Goal: Check status: Check status

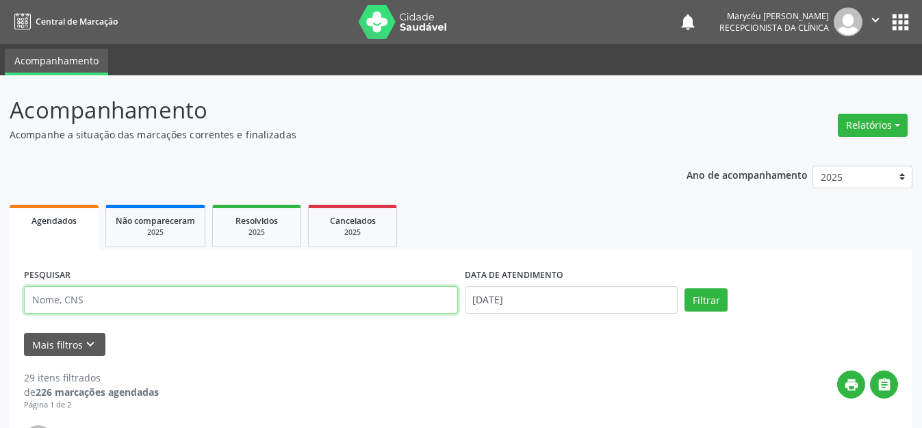
click at [272, 292] on input "text" at bounding box center [241, 299] width 434 height 27
type input "708703102476795"
click at [685, 288] on button "Filtrar" at bounding box center [706, 299] width 43 height 23
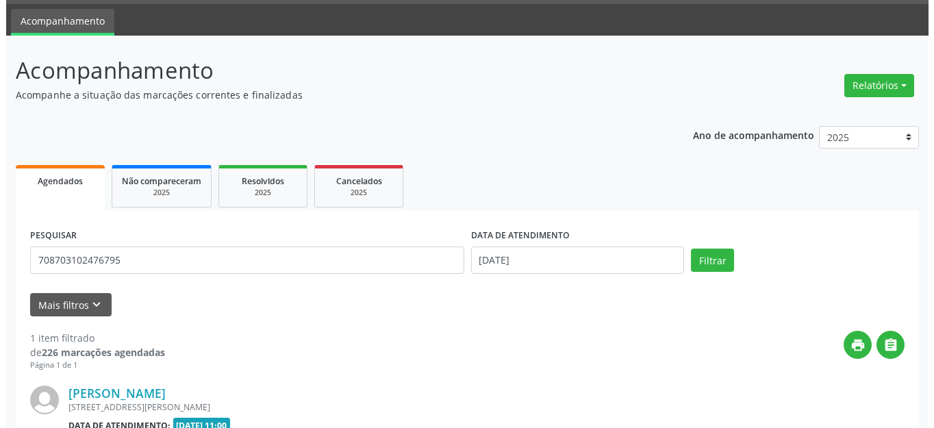
scroll to position [192, 0]
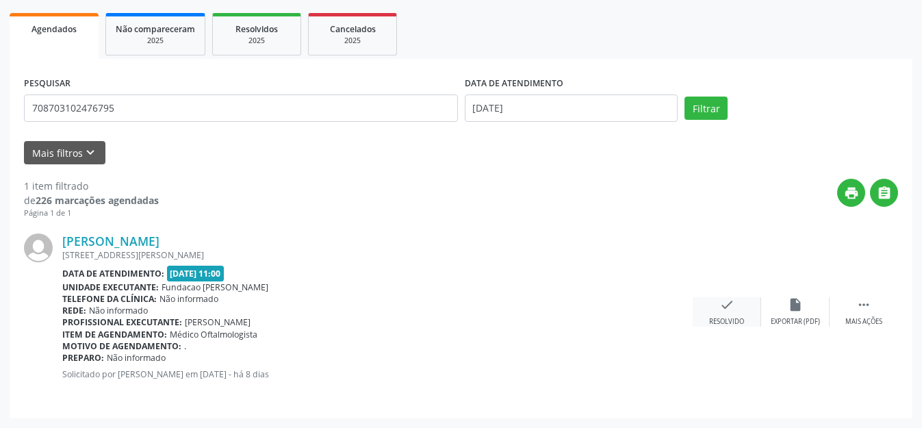
click at [727, 311] on icon "check" at bounding box center [726, 304] width 15 height 15
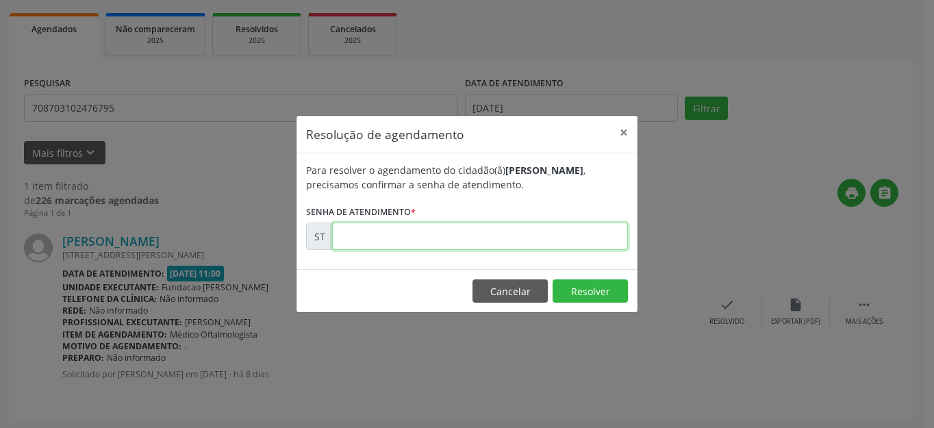
click at [461, 246] on input "text" at bounding box center [480, 235] width 296 height 27
type input "00022480"
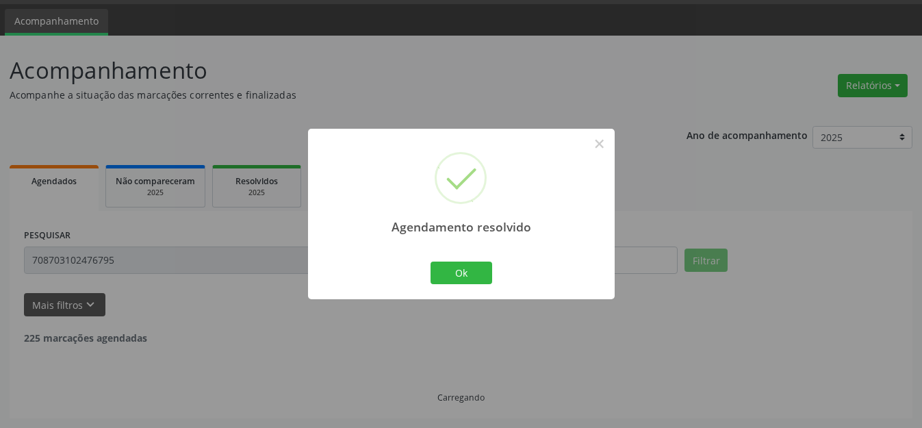
scroll to position [0, 0]
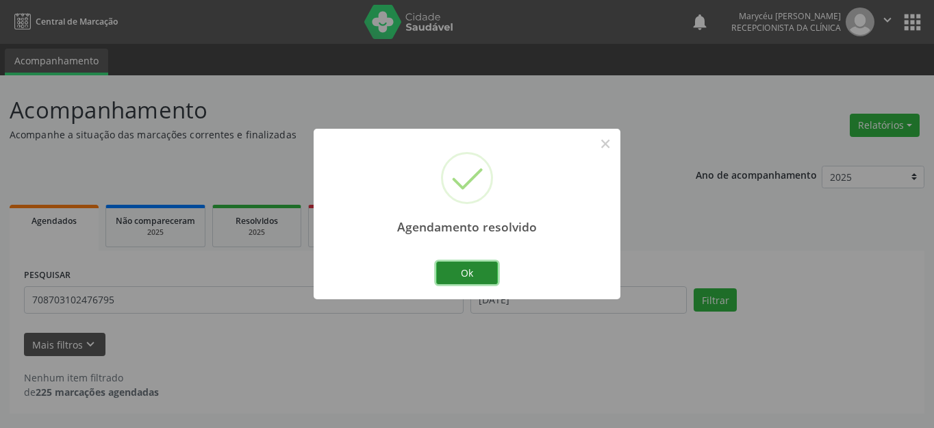
click at [460, 277] on button "Ok" at bounding box center [467, 272] width 62 height 23
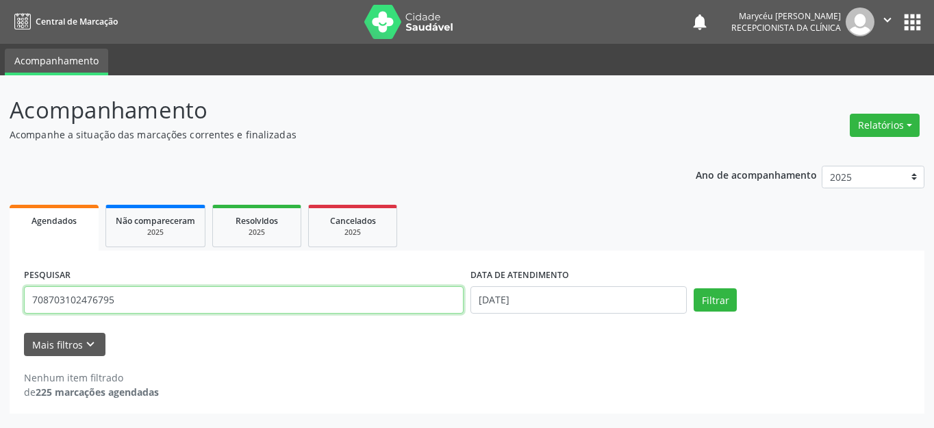
click at [218, 286] on input "708703102476795" at bounding box center [243, 299] width 439 height 27
type input "7"
type input "704306598274294"
click at [693, 288] on button "Filtrar" at bounding box center [714, 299] width 43 height 23
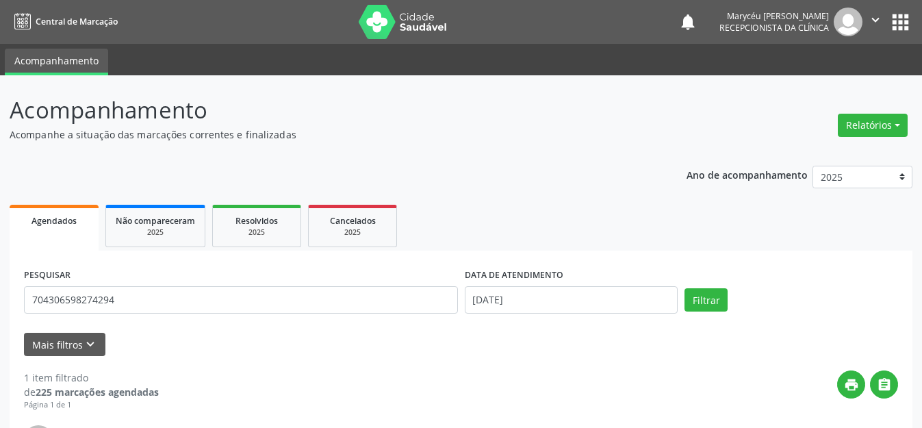
click at [365, 352] on div "Mais filtros keyboard_arrow_down" at bounding box center [461, 345] width 881 height 24
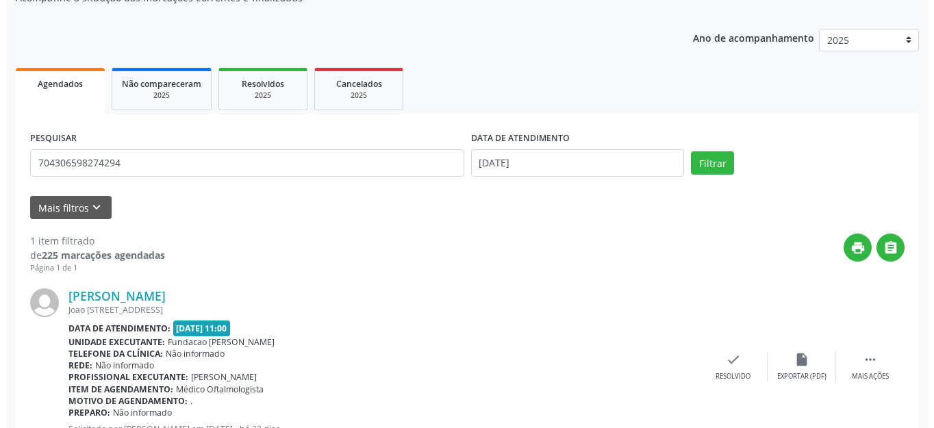
scroll to position [192, 0]
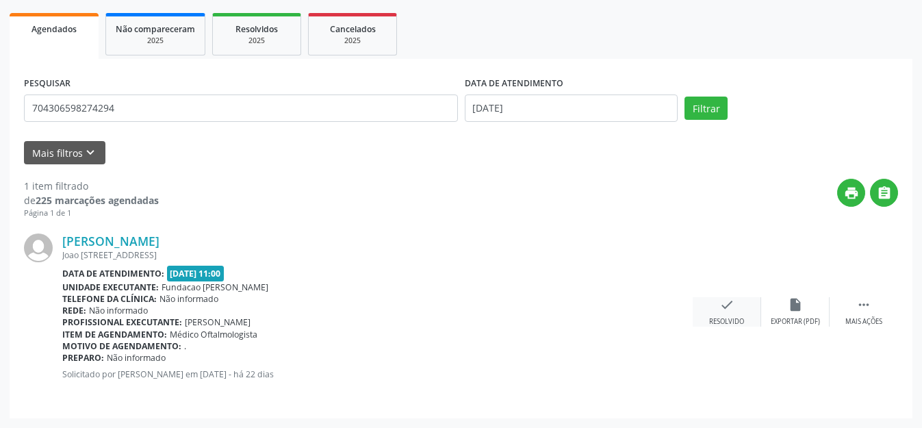
click at [720, 314] on div "check Resolvido" at bounding box center [727, 311] width 68 height 29
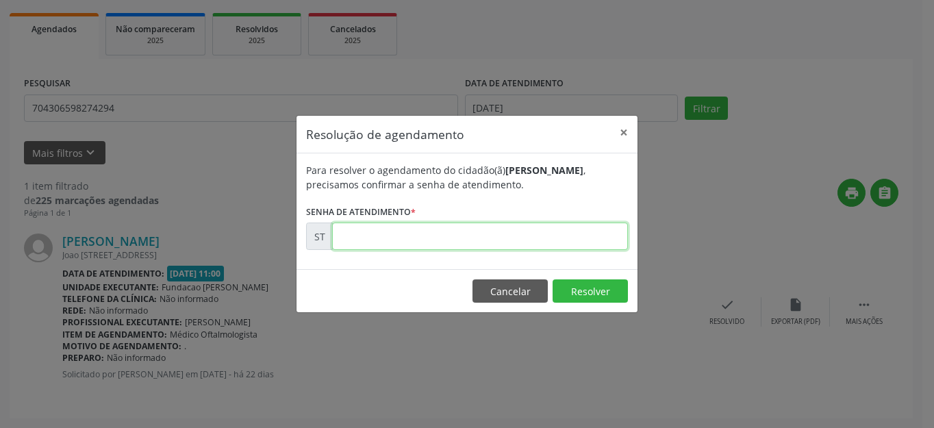
click at [500, 244] on input "text" at bounding box center [480, 235] width 296 height 27
type input "00020966"
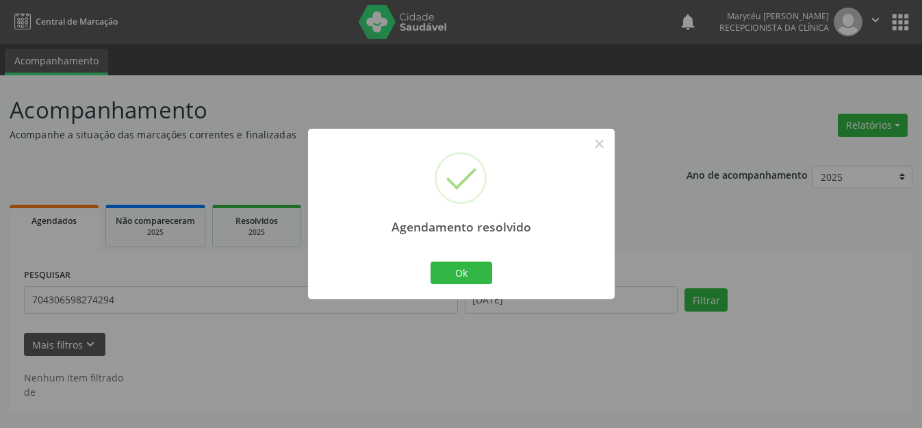
scroll to position [0, 0]
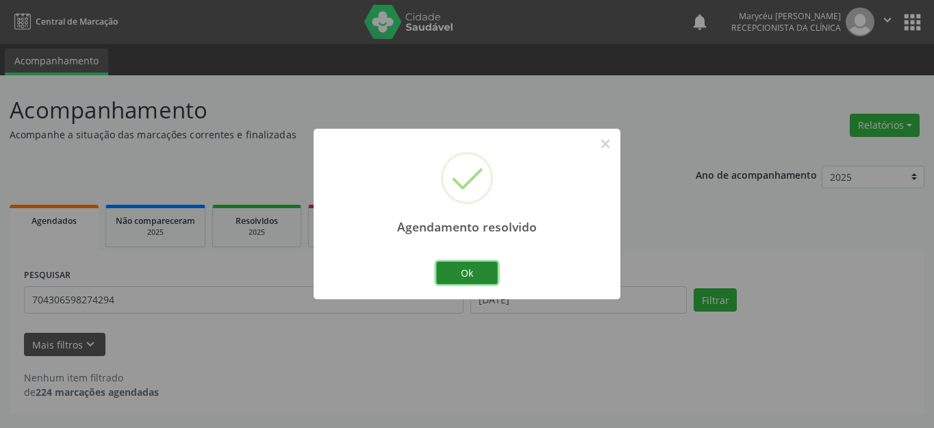
click at [468, 274] on button "Ok" at bounding box center [467, 272] width 62 height 23
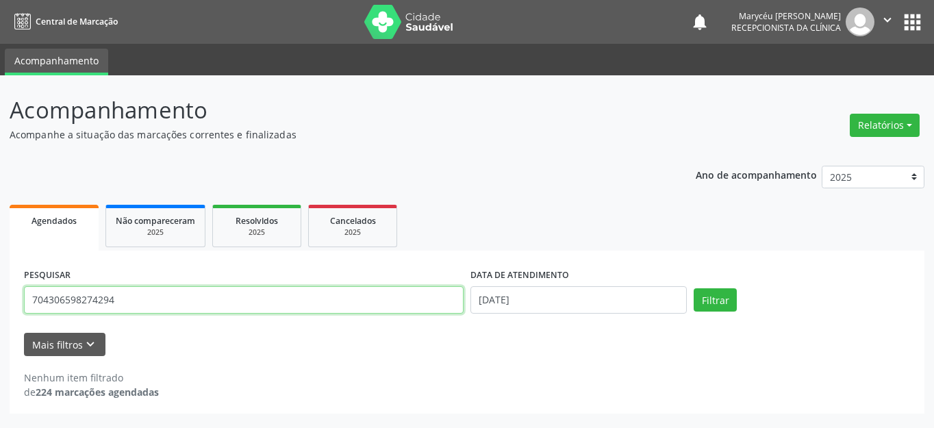
click at [157, 307] on input "704306598274294" at bounding box center [243, 299] width 439 height 27
type input "7"
type input "704005836845767"
click at [693, 288] on button "Filtrar" at bounding box center [714, 299] width 43 height 23
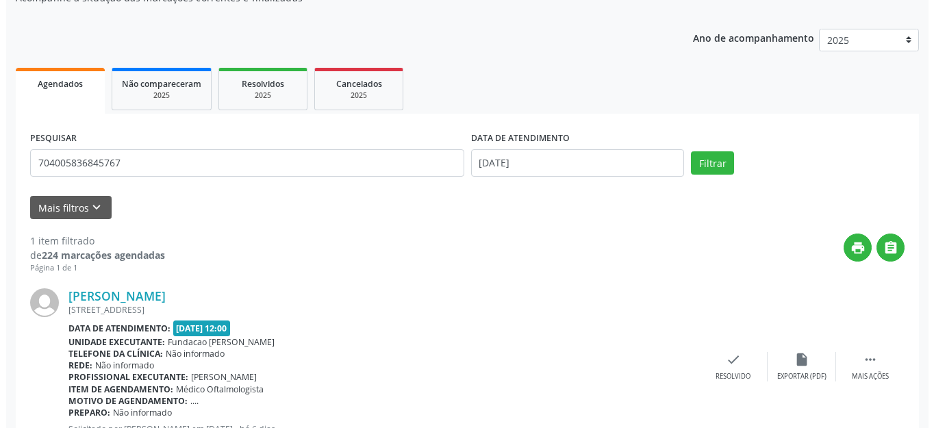
scroll to position [192, 0]
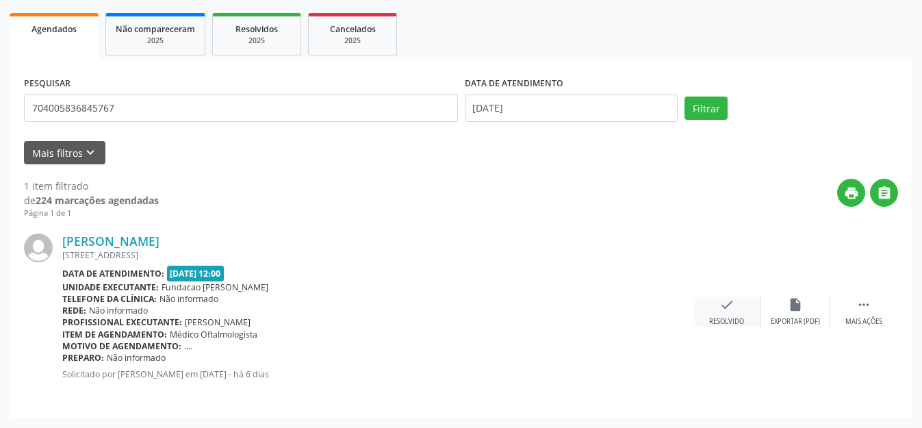
click at [727, 307] on icon "check" at bounding box center [726, 304] width 15 height 15
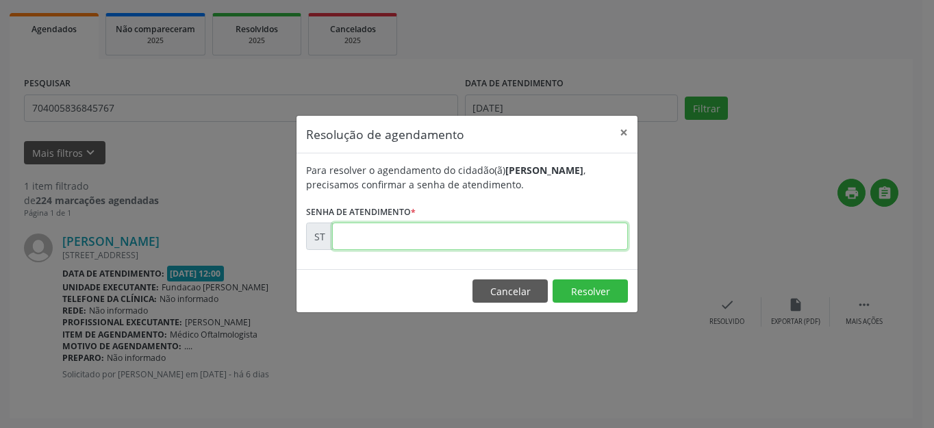
click at [458, 229] on input "text" at bounding box center [480, 235] width 296 height 27
type input "00022793"
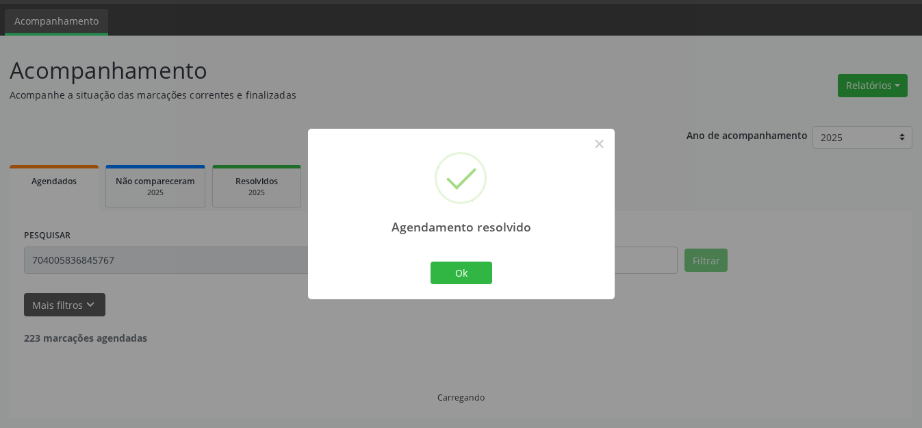
scroll to position [0, 0]
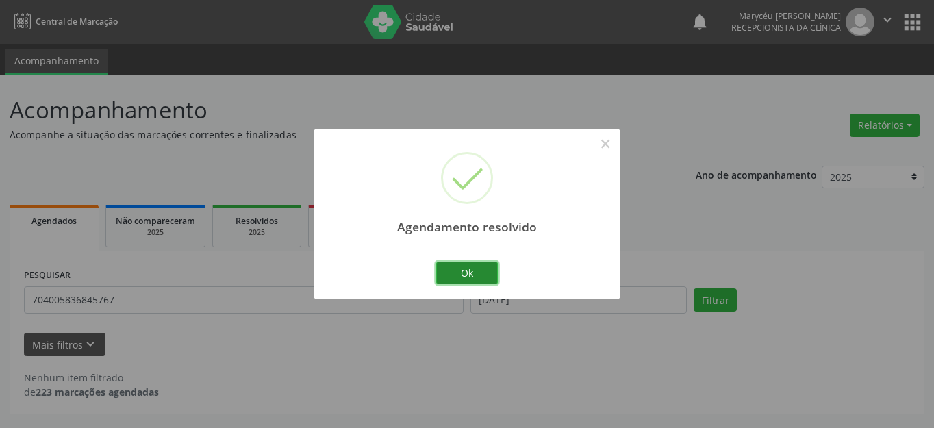
click at [474, 264] on button "Ok" at bounding box center [467, 272] width 62 height 23
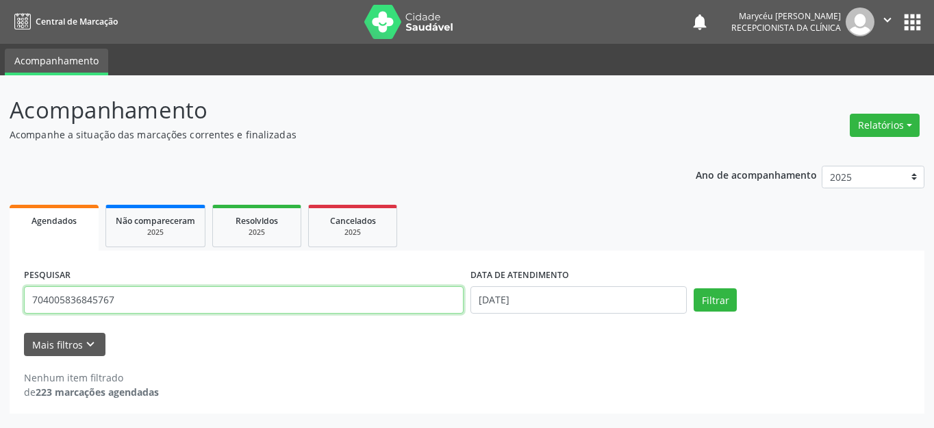
click at [159, 292] on input "704005836845767" at bounding box center [243, 299] width 439 height 27
type input "7"
type input "700107953392015"
click at [693, 288] on button "Filtrar" at bounding box center [714, 299] width 43 height 23
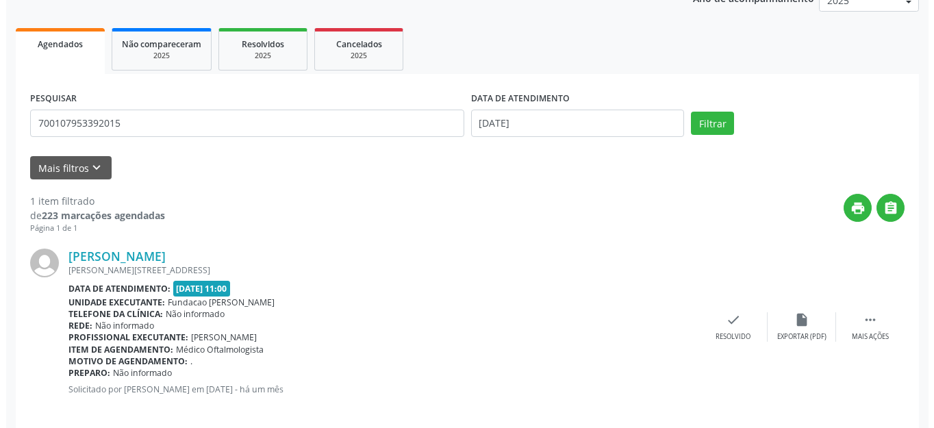
scroll to position [192, 0]
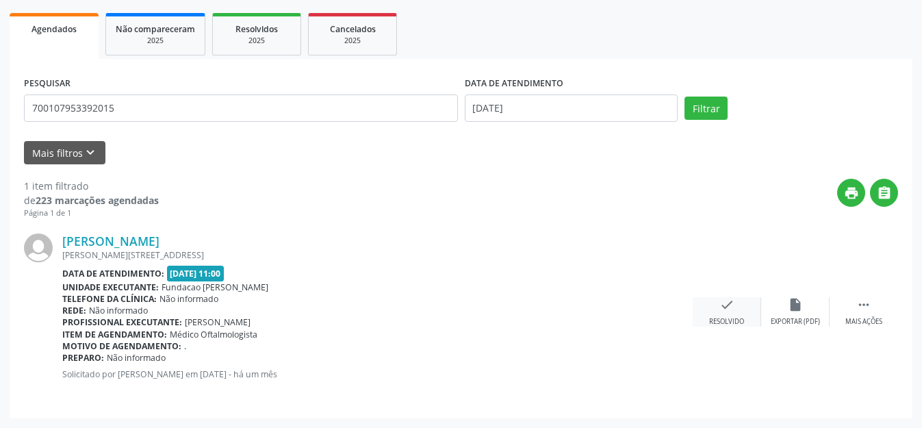
click at [730, 309] on icon "check" at bounding box center [726, 304] width 15 height 15
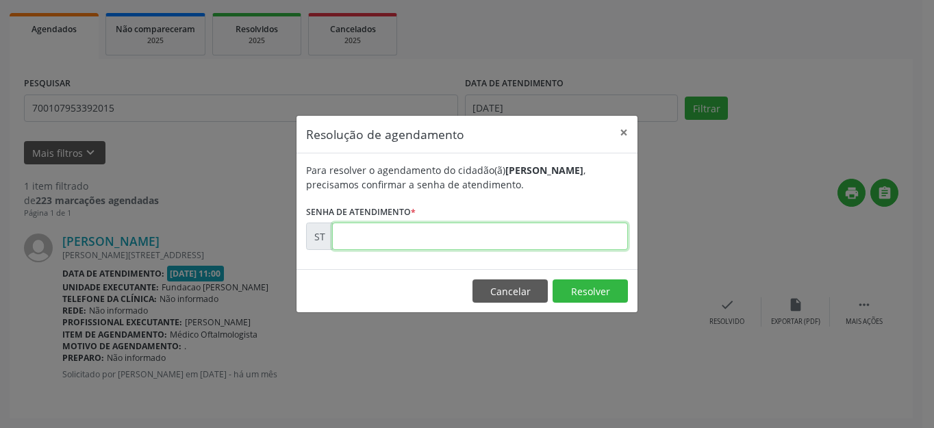
click at [531, 243] on input "text" at bounding box center [480, 235] width 296 height 27
type input "00018023"
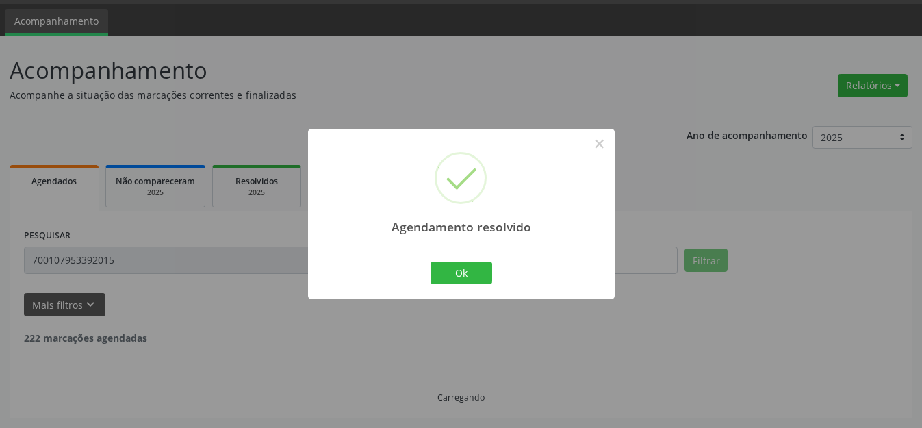
scroll to position [0, 0]
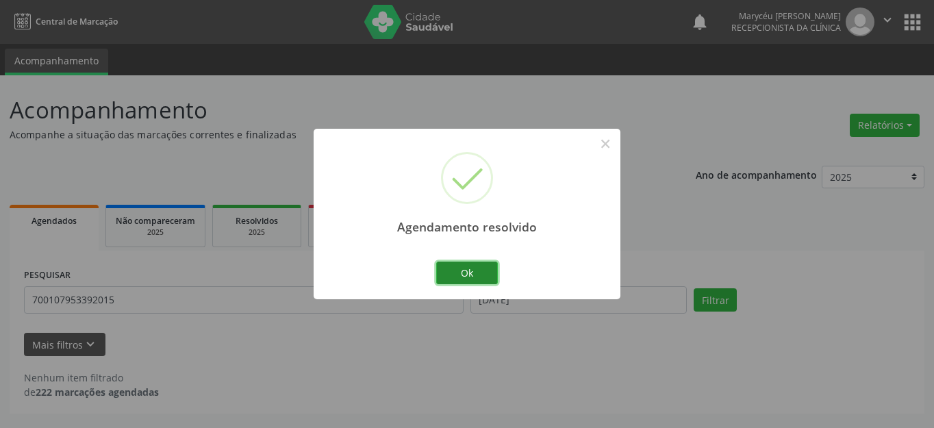
click at [463, 275] on button "Ok" at bounding box center [467, 272] width 62 height 23
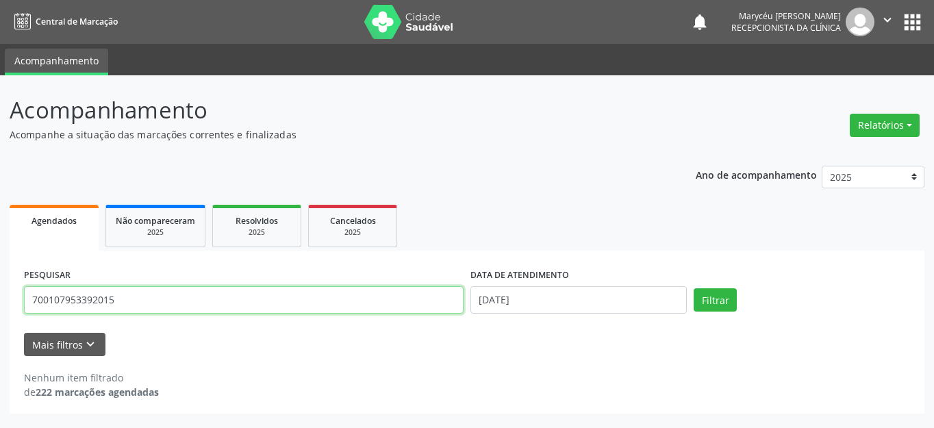
click at [166, 298] on input "700107953392015" at bounding box center [243, 299] width 439 height 27
type input "7"
click at [693, 288] on button "Filtrar" at bounding box center [714, 299] width 43 height 23
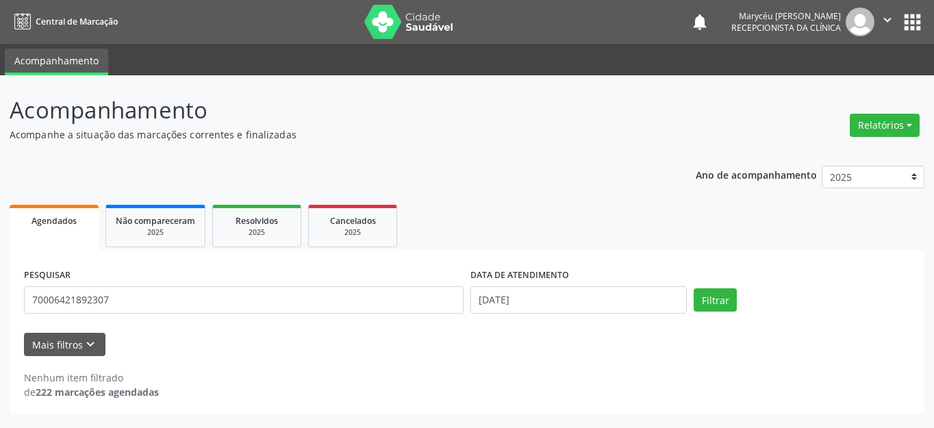
click at [217, 368] on div "Nenhum item filtrado de 222 marcações agendadas" at bounding box center [467, 377] width 886 height 43
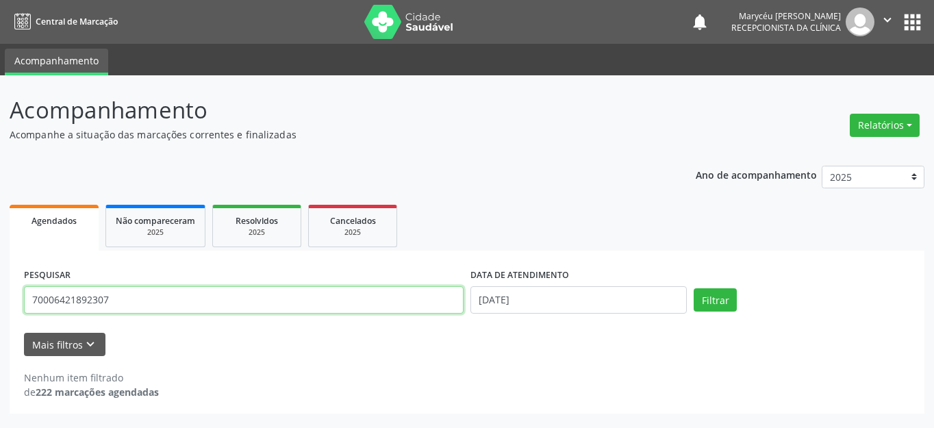
click at [165, 295] on input "70006421892307" at bounding box center [243, 299] width 439 height 27
type input "7"
type input "700006421892307"
click at [693, 288] on button "Filtrar" at bounding box center [714, 299] width 43 height 23
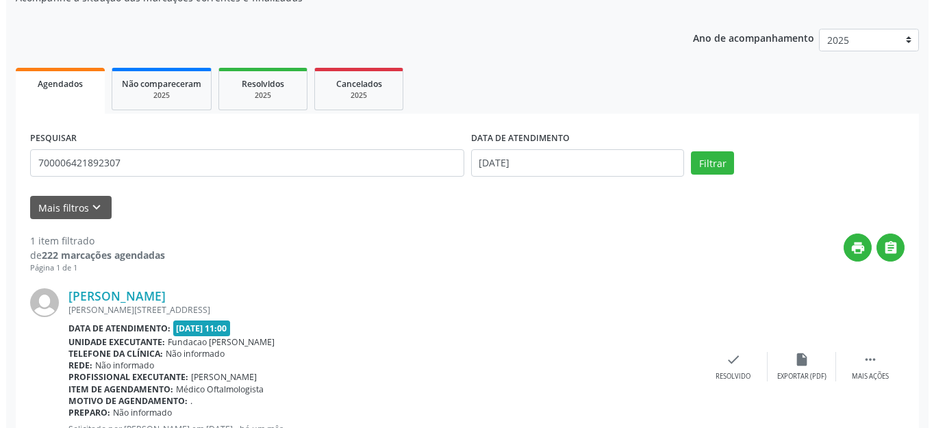
scroll to position [192, 0]
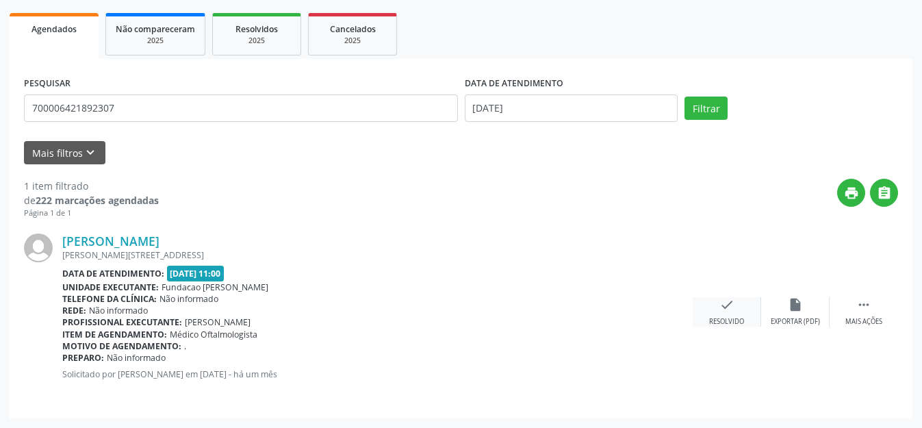
click at [715, 310] on div "check Resolvido" at bounding box center [727, 311] width 68 height 29
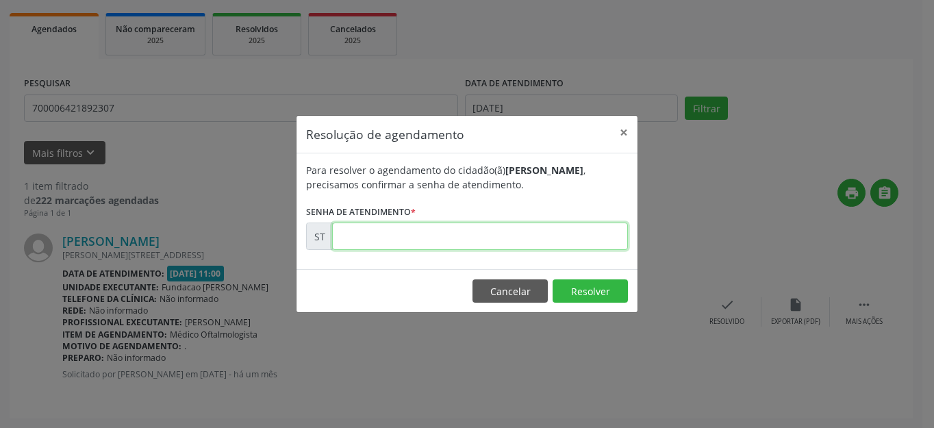
click at [473, 233] on input "text" at bounding box center [480, 235] width 296 height 27
type input "00018027"
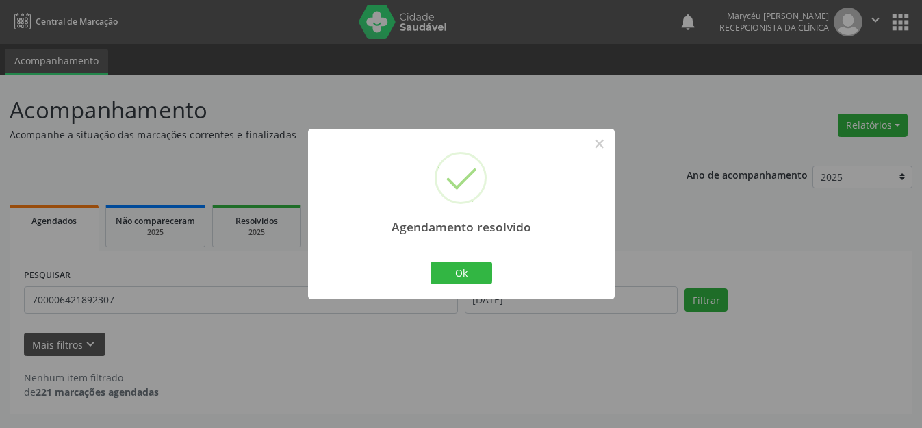
scroll to position [0, 0]
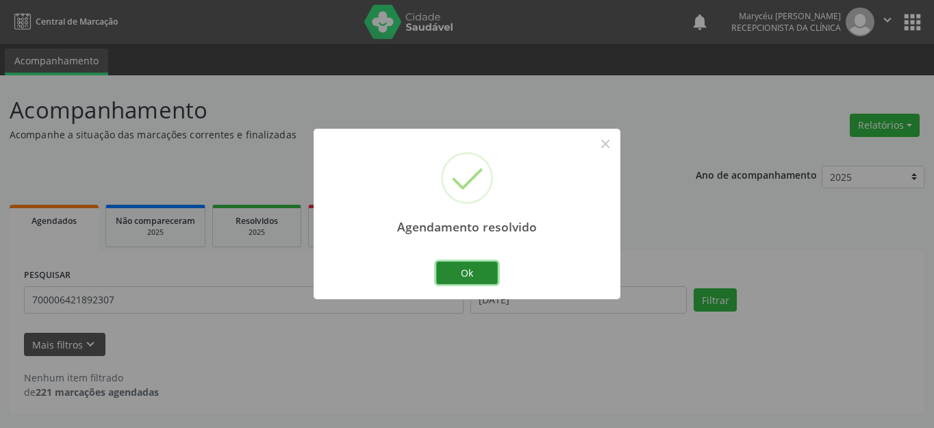
click at [482, 268] on button "Ok" at bounding box center [467, 272] width 62 height 23
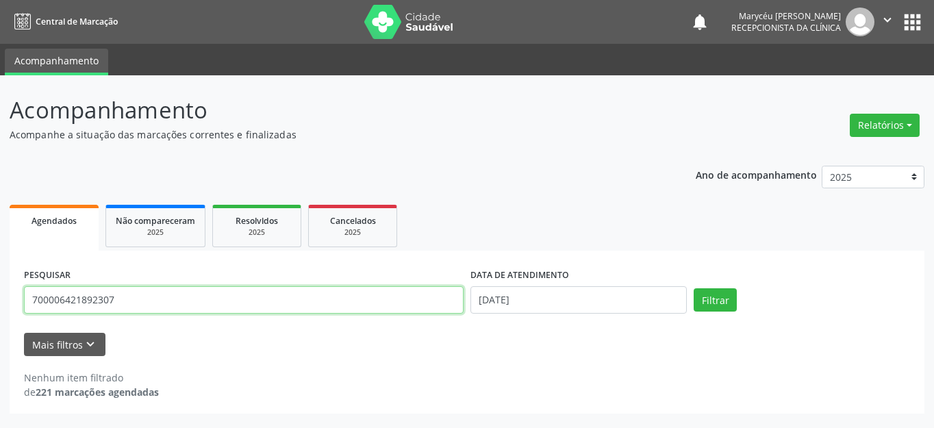
click at [129, 306] on input "700006421892307" at bounding box center [243, 299] width 439 height 27
type input "7"
type input "8"
type input "898002916050398"
click at [693, 288] on button "Filtrar" at bounding box center [714, 299] width 43 height 23
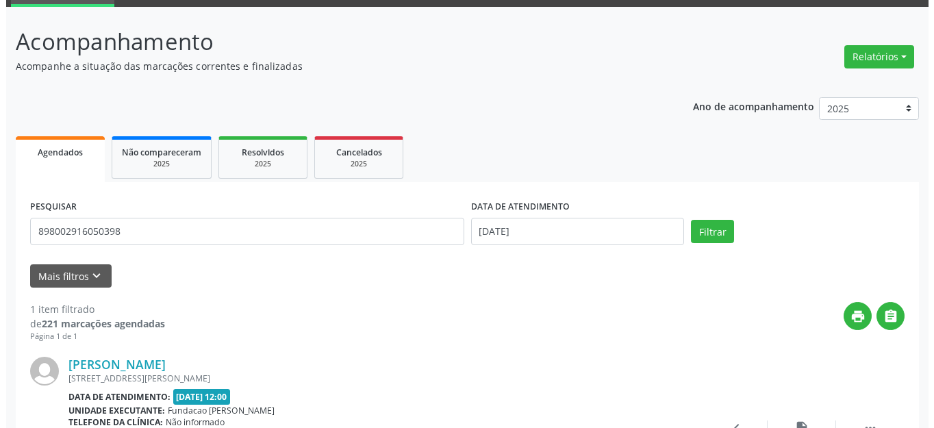
scroll to position [192, 0]
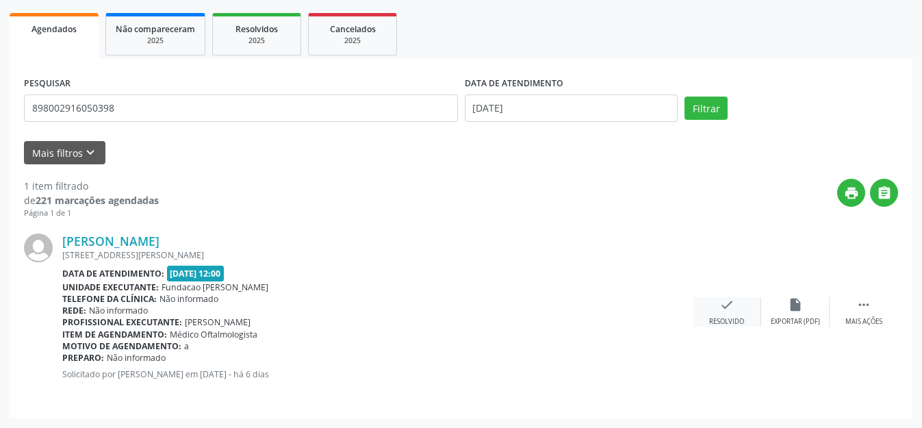
click at [730, 309] on icon "check" at bounding box center [726, 304] width 15 height 15
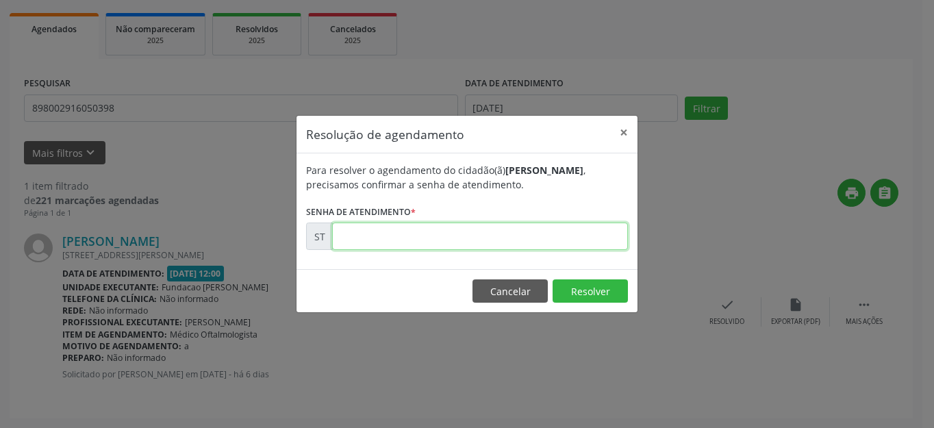
click at [502, 238] on input "text" at bounding box center [480, 235] width 296 height 27
type input "00022881"
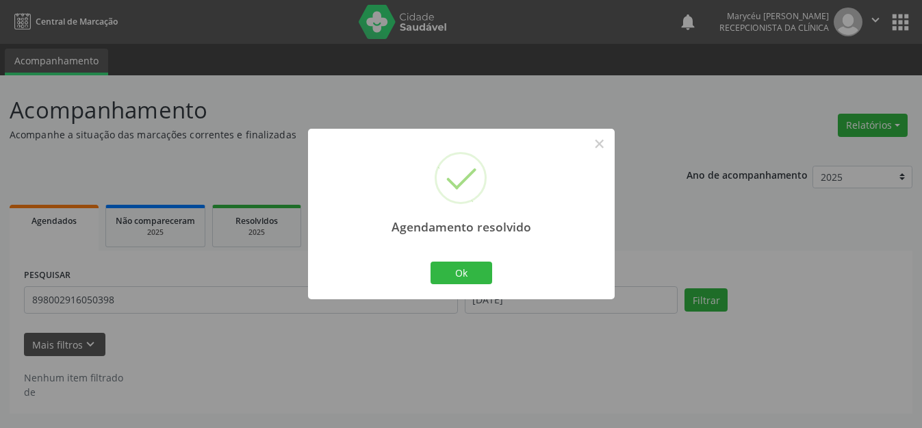
scroll to position [0, 0]
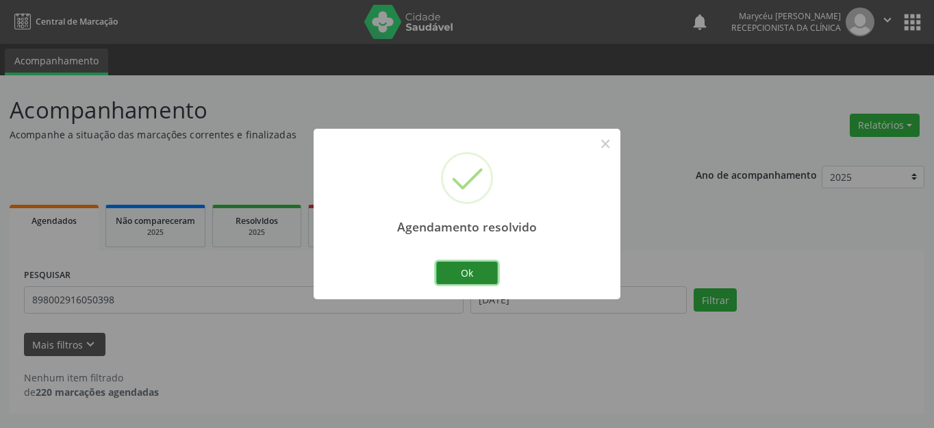
click at [471, 279] on button "Ok" at bounding box center [467, 272] width 62 height 23
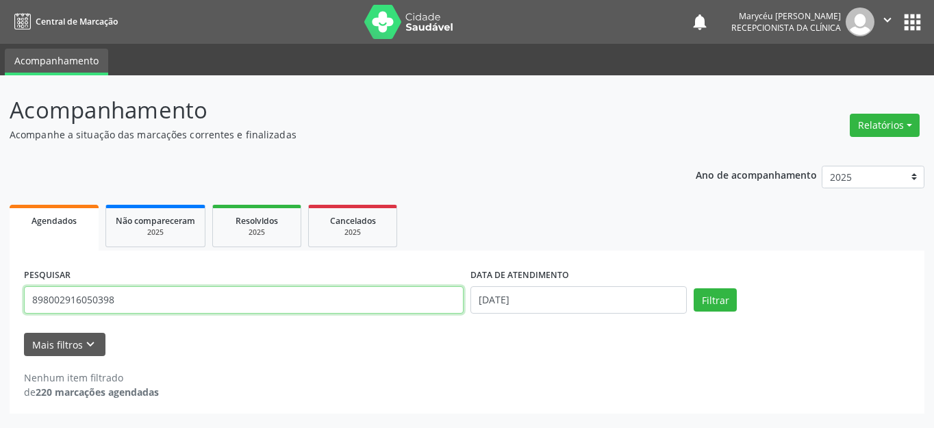
click at [285, 305] on input "898002916050398" at bounding box center [243, 299] width 439 height 27
type input "8"
type input "702601265393740"
click at [693, 288] on button "Filtrar" at bounding box center [714, 299] width 43 height 23
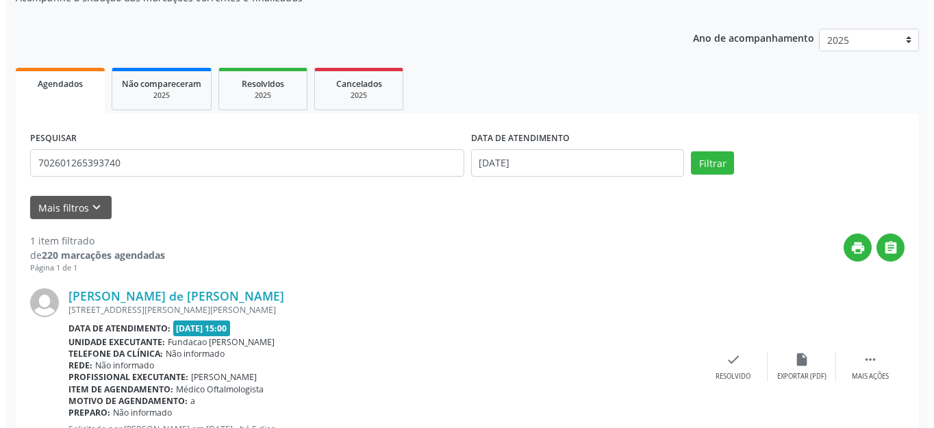
scroll to position [192, 0]
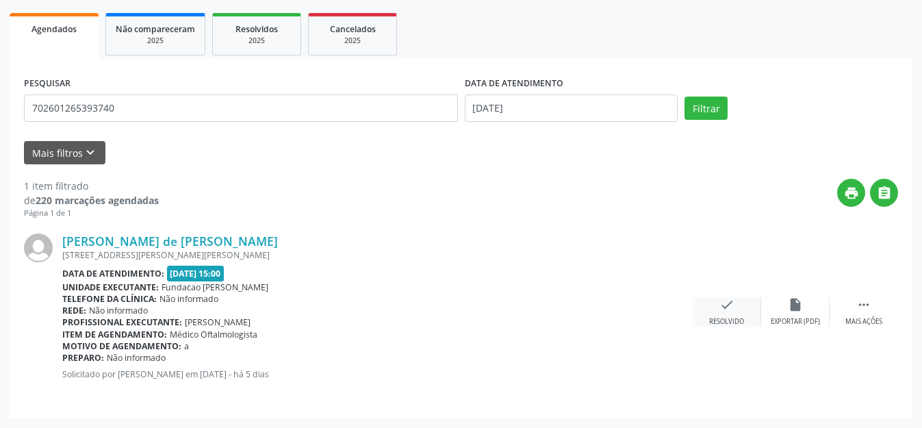
click at [729, 302] on icon "check" at bounding box center [726, 304] width 15 height 15
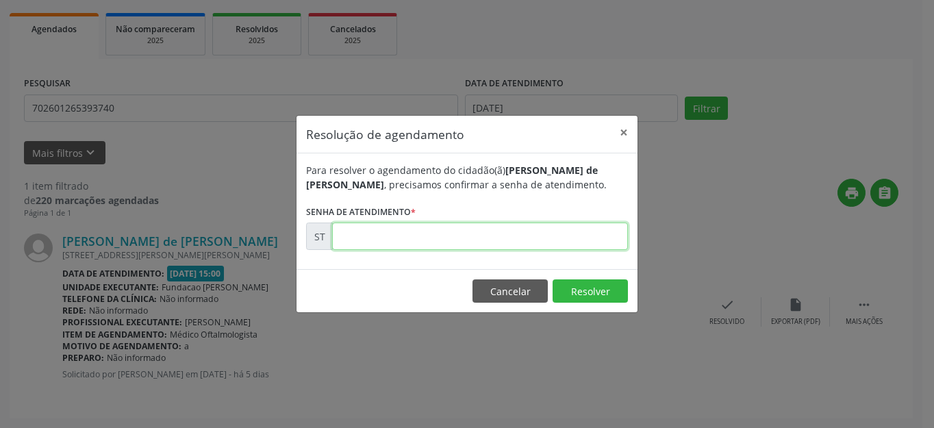
click at [463, 238] on input "text" at bounding box center [480, 235] width 296 height 27
type input "00023018"
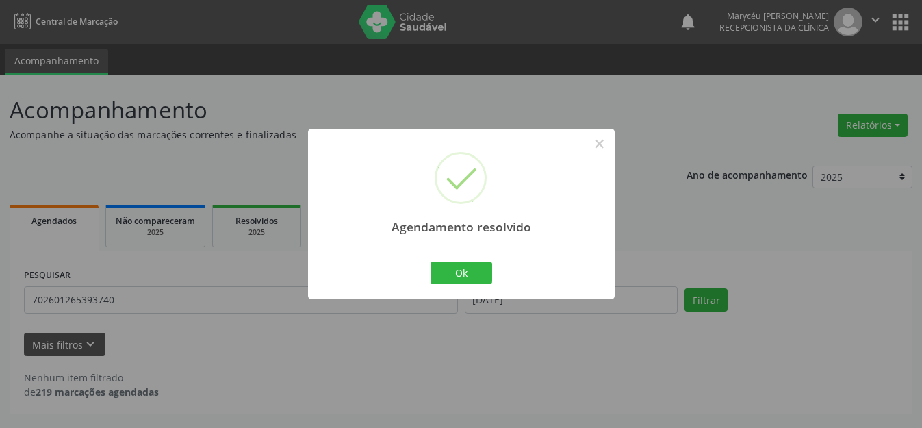
scroll to position [0, 0]
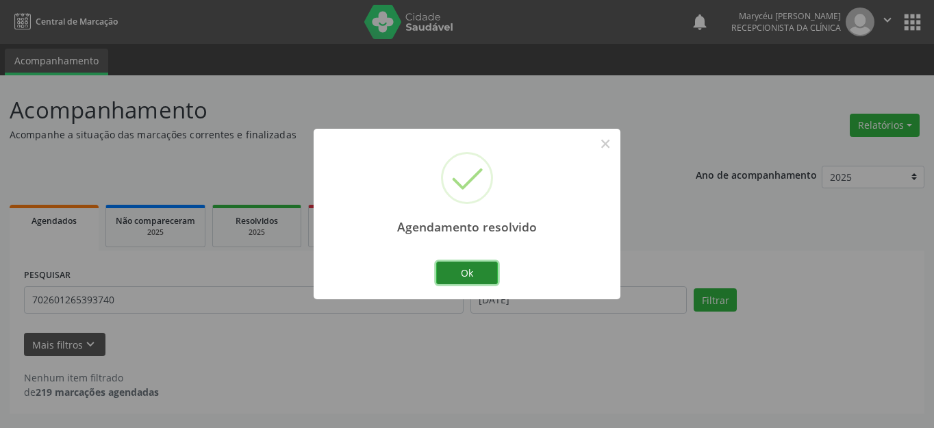
click at [476, 272] on button "Ok" at bounding box center [467, 272] width 62 height 23
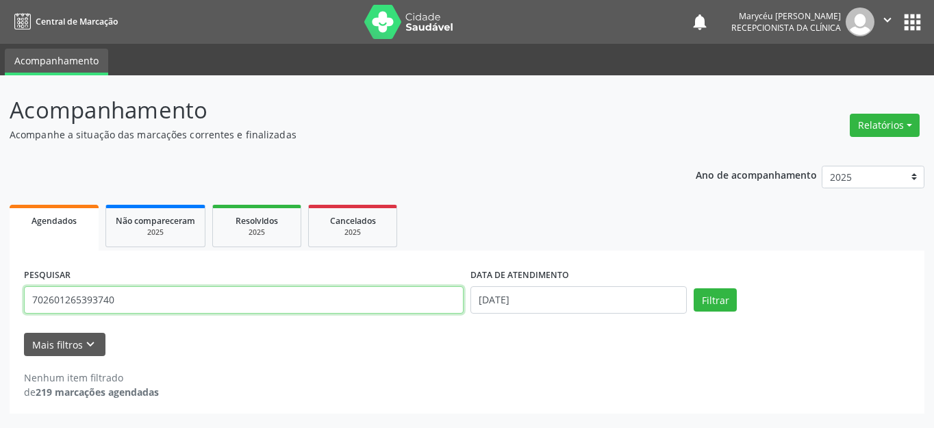
click at [292, 296] on input "702601265393740" at bounding box center [243, 299] width 439 height 27
type input "7"
type input "709801034032594"
click at [693, 288] on button "Filtrar" at bounding box center [714, 299] width 43 height 23
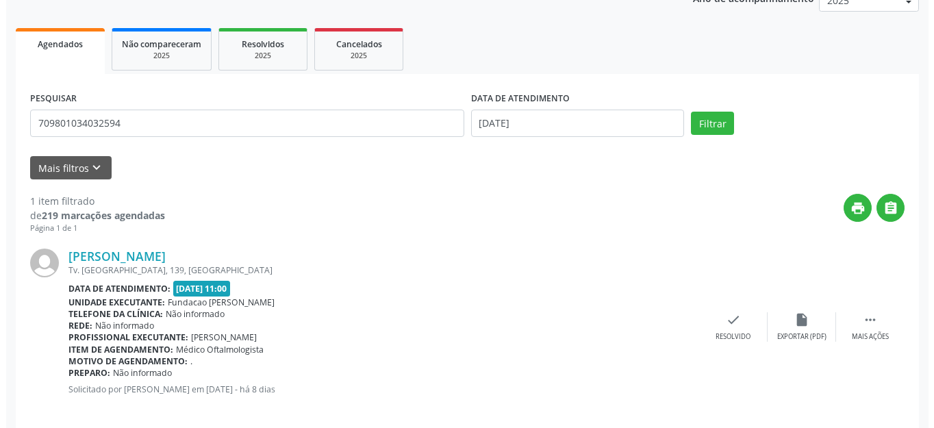
scroll to position [192, 0]
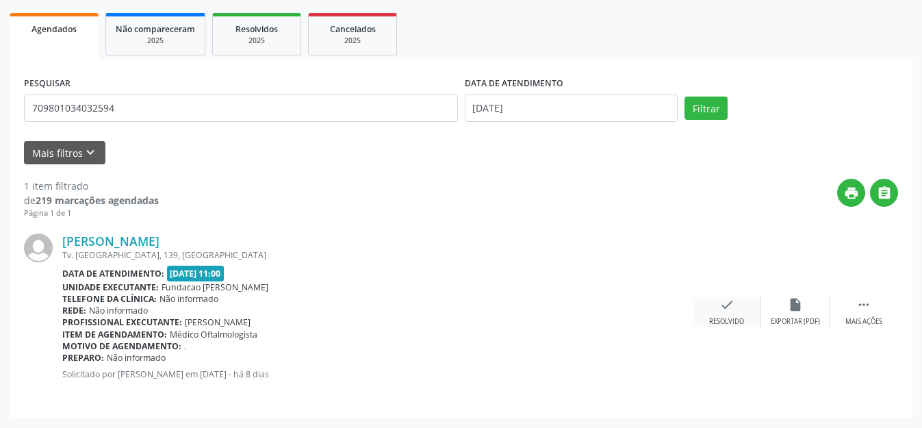
click at [730, 307] on icon "check" at bounding box center [726, 304] width 15 height 15
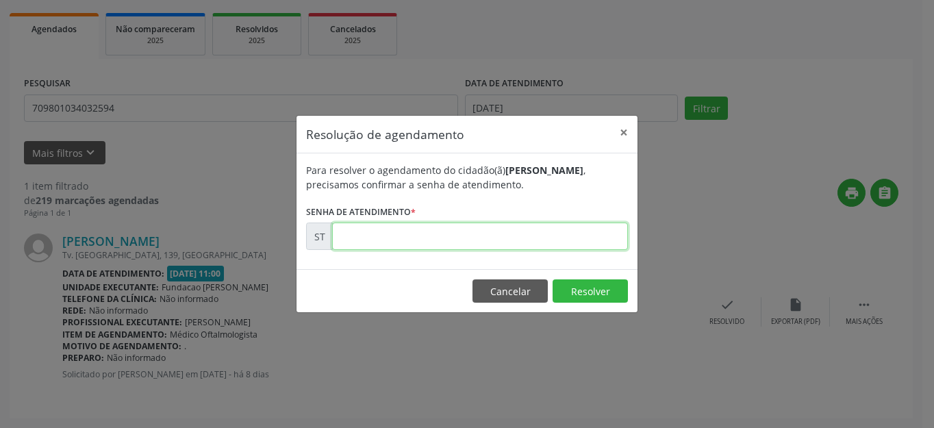
click at [389, 231] on input "text" at bounding box center [480, 235] width 296 height 27
type input "00022485"
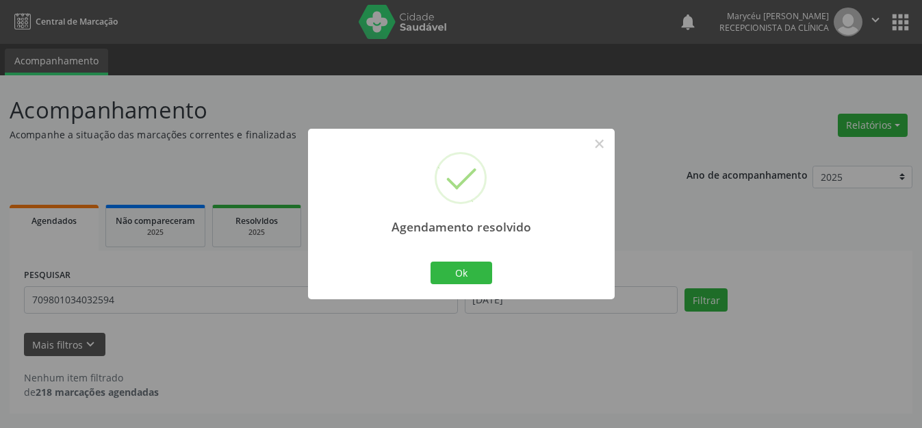
scroll to position [0, 0]
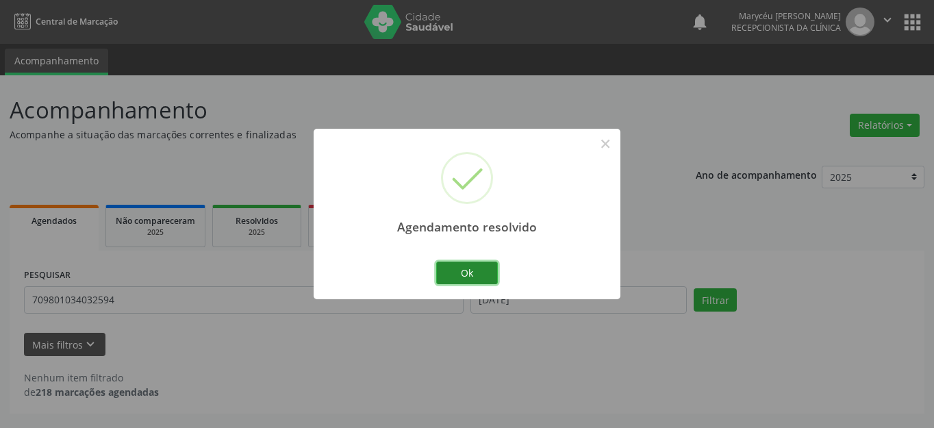
click at [486, 268] on button "Ok" at bounding box center [467, 272] width 62 height 23
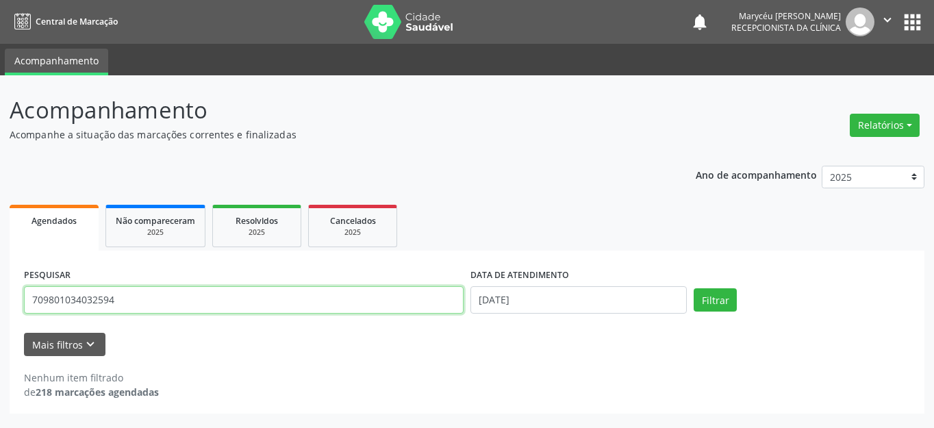
click at [186, 296] on input "709801034032594" at bounding box center [243, 299] width 439 height 27
type input "7"
type input "700506797520851"
click at [693, 288] on button "Filtrar" at bounding box center [714, 299] width 43 height 23
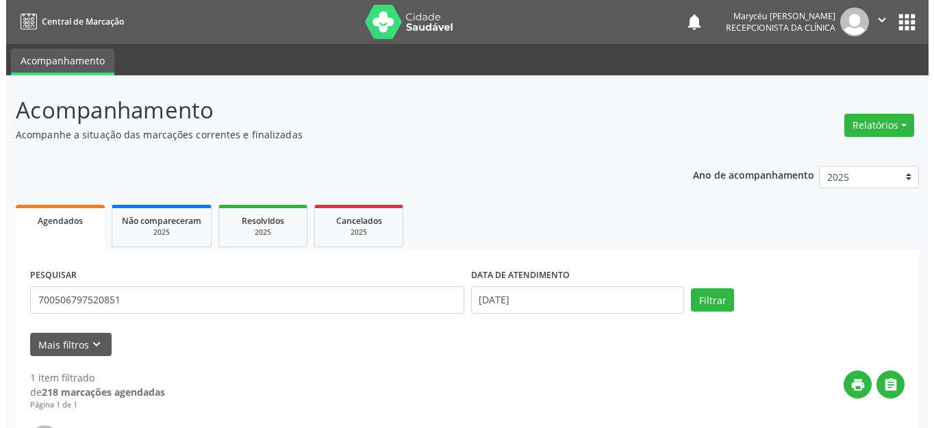
scroll to position [137, 0]
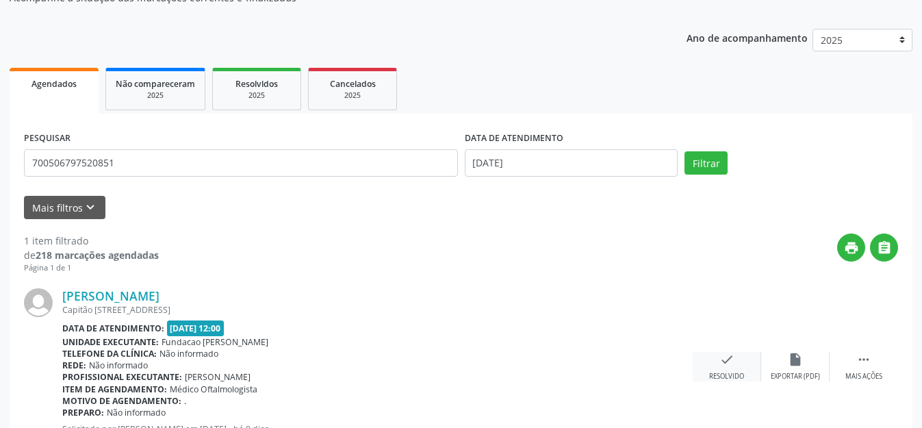
click at [725, 354] on icon "check" at bounding box center [726, 359] width 15 height 15
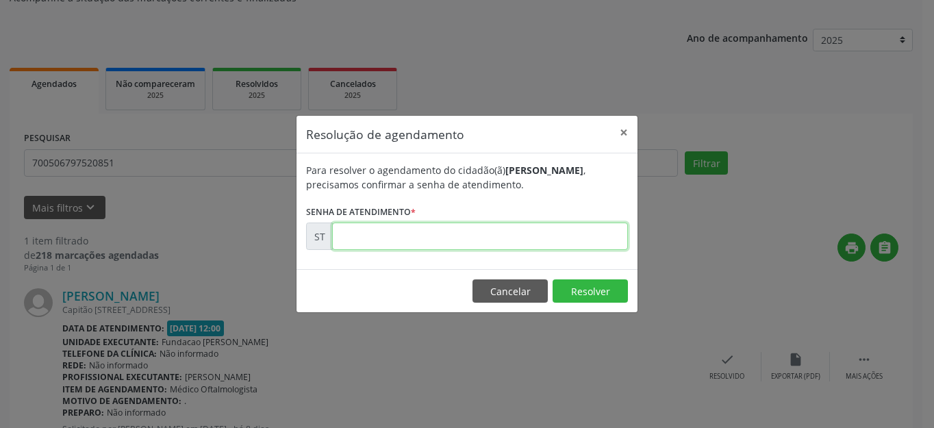
click at [487, 249] on input "text" at bounding box center [480, 235] width 296 height 27
type input "00022486"
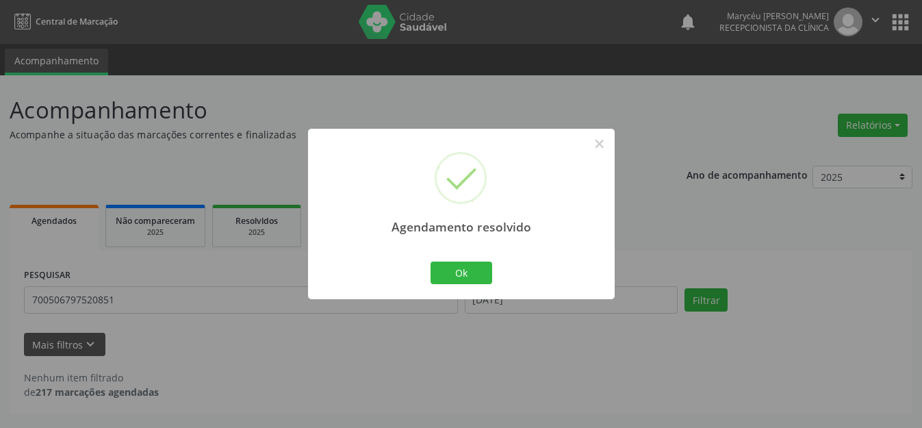
scroll to position [0, 0]
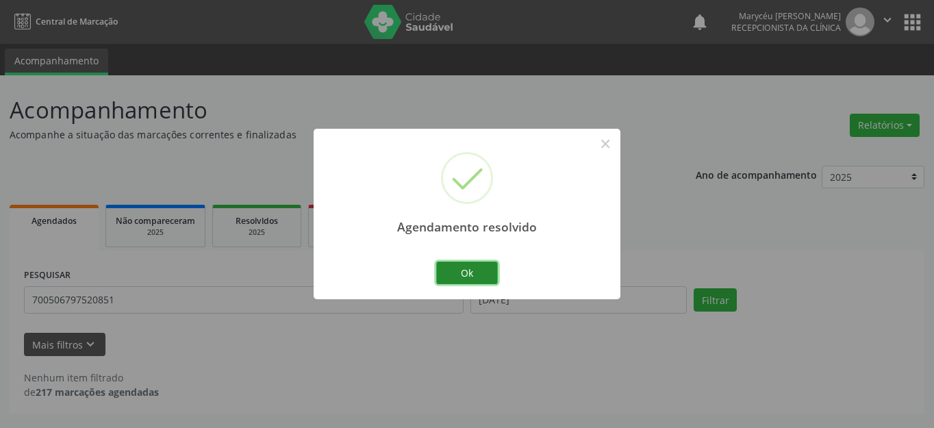
click at [484, 266] on button "Ok" at bounding box center [467, 272] width 62 height 23
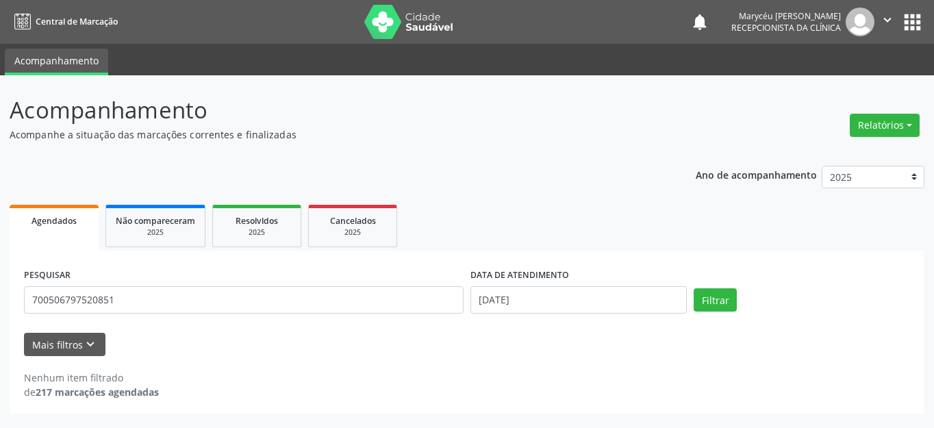
click at [435, 355] on div "Mais filtros keyboard_arrow_down" at bounding box center [467, 345] width 893 height 24
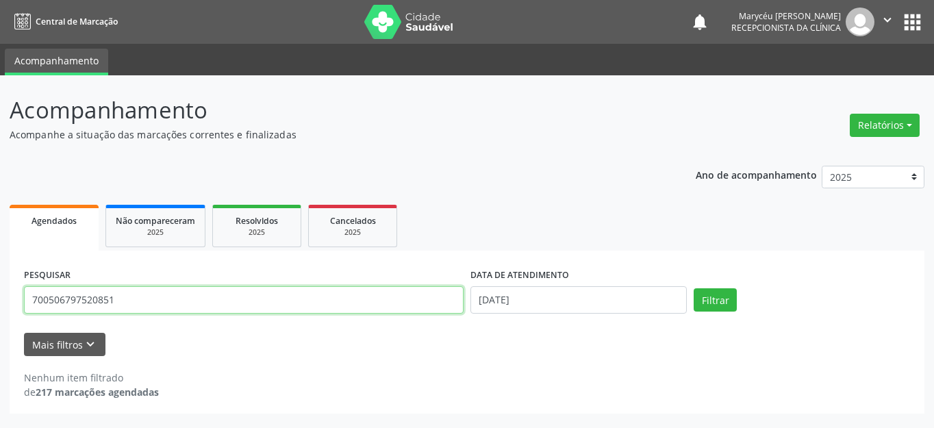
click at [312, 297] on input "700506797520851" at bounding box center [243, 299] width 439 height 27
type input "7"
type input "700100902844214"
click at [693, 288] on button "Filtrar" at bounding box center [714, 299] width 43 height 23
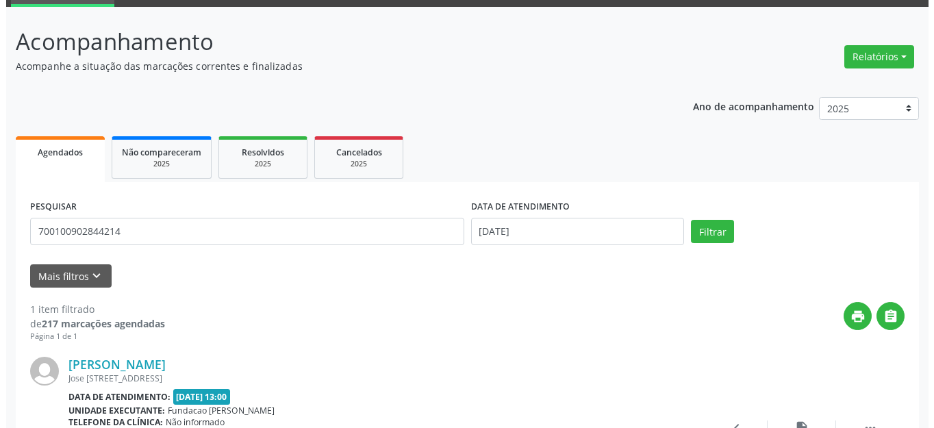
scroll to position [192, 0]
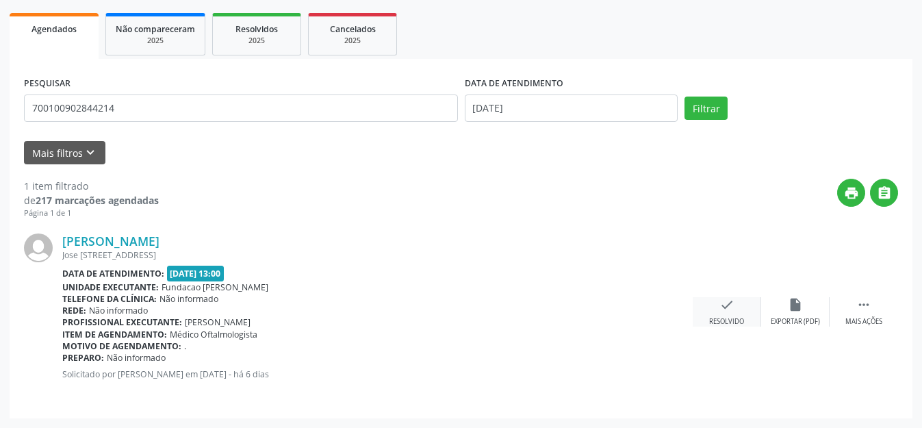
click at [720, 311] on icon "check" at bounding box center [726, 304] width 15 height 15
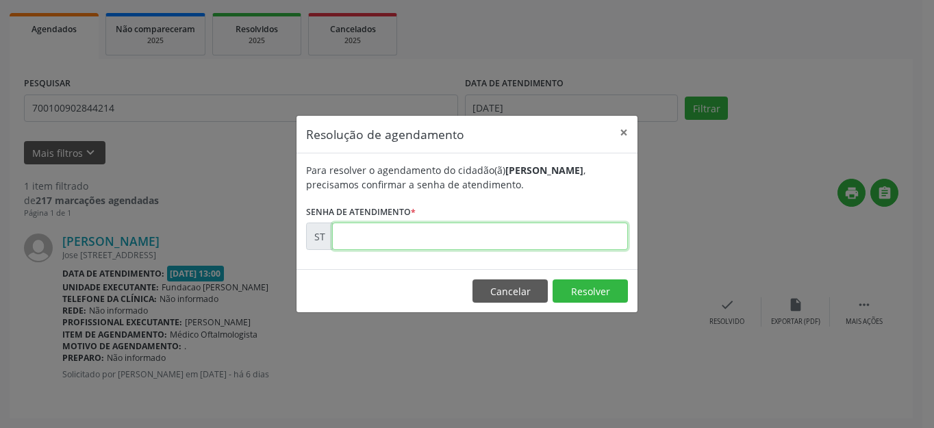
click at [393, 238] on input "text" at bounding box center [480, 235] width 296 height 27
type input "00022916"
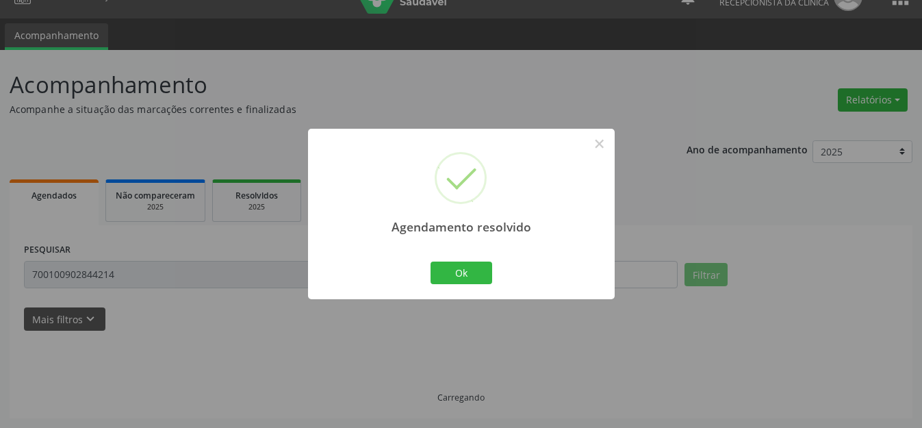
scroll to position [0, 0]
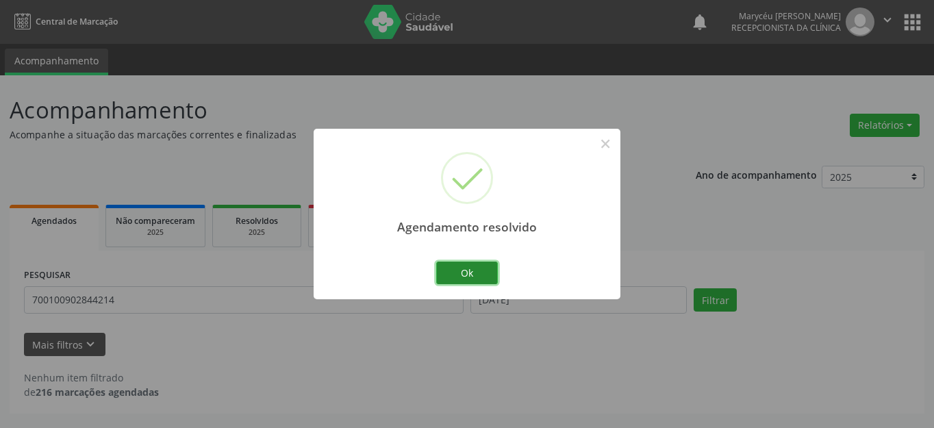
click at [472, 272] on button "Ok" at bounding box center [467, 272] width 62 height 23
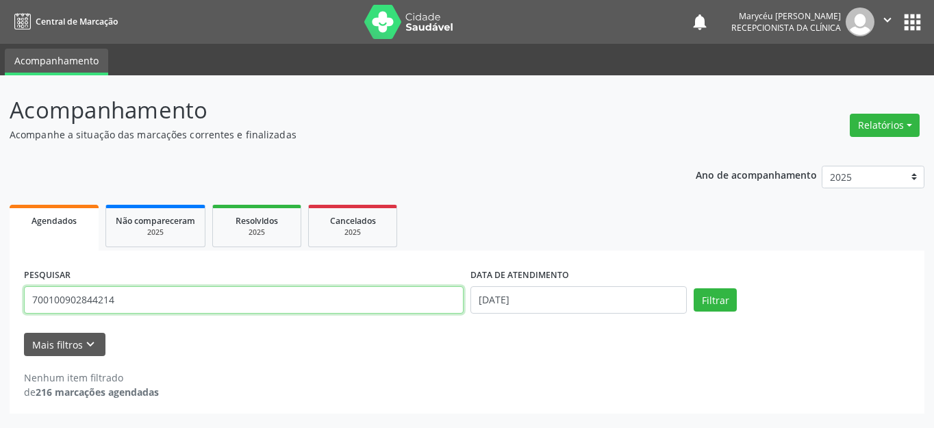
click at [177, 297] on input "700100902844214" at bounding box center [243, 299] width 439 height 27
type input "7"
type input "702002864329787"
click at [693, 288] on button "Filtrar" at bounding box center [714, 299] width 43 height 23
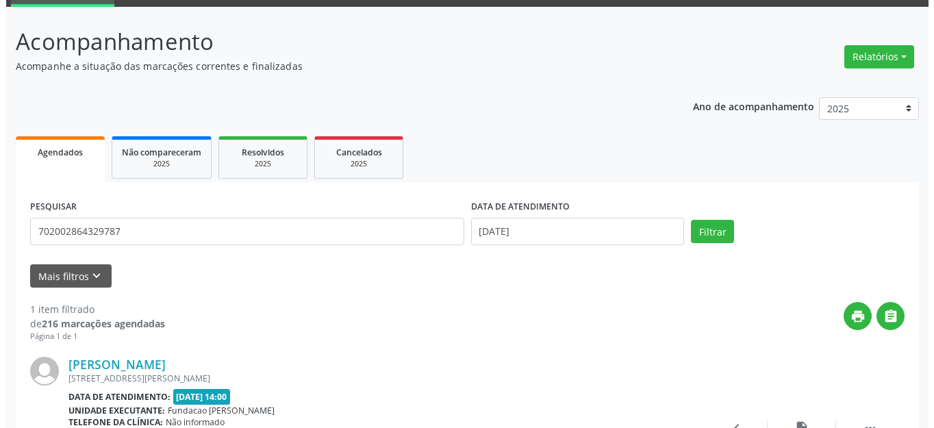
scroll to position [192, 0]
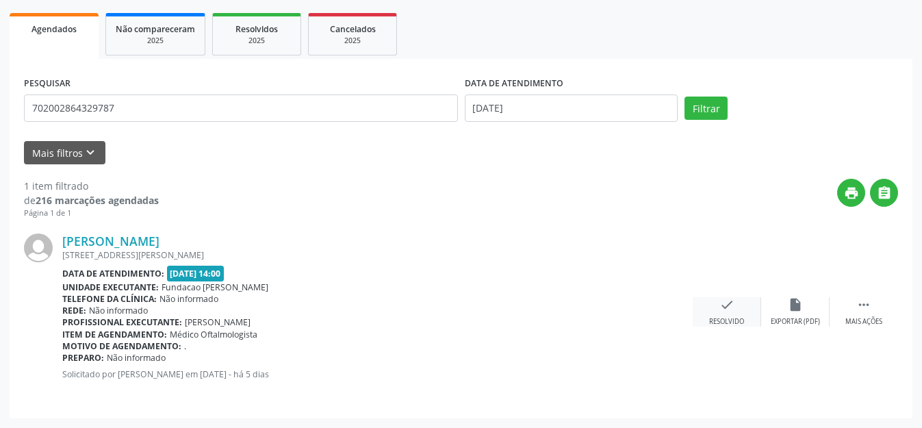
click at [731, 311] on icon "check" at bounding box center [726, 304] width 15 height 15
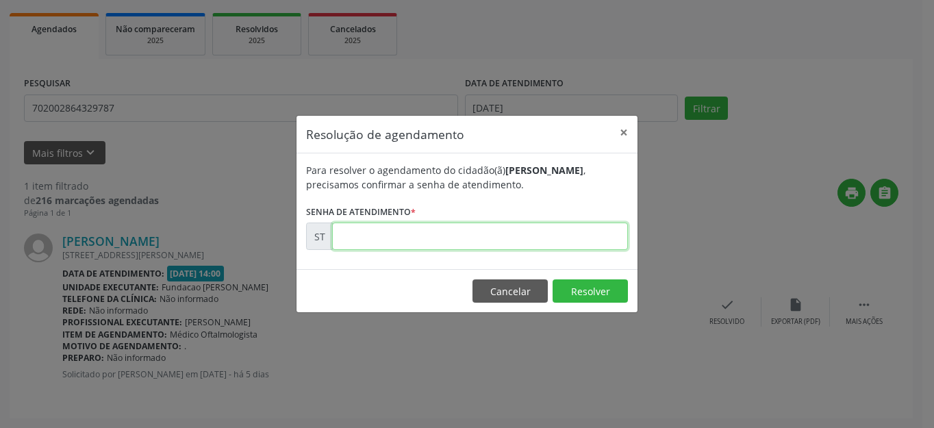
click at [437, 237] on input "text" at bounding box center [480, 235] width 296 height 27
type input "00022949"
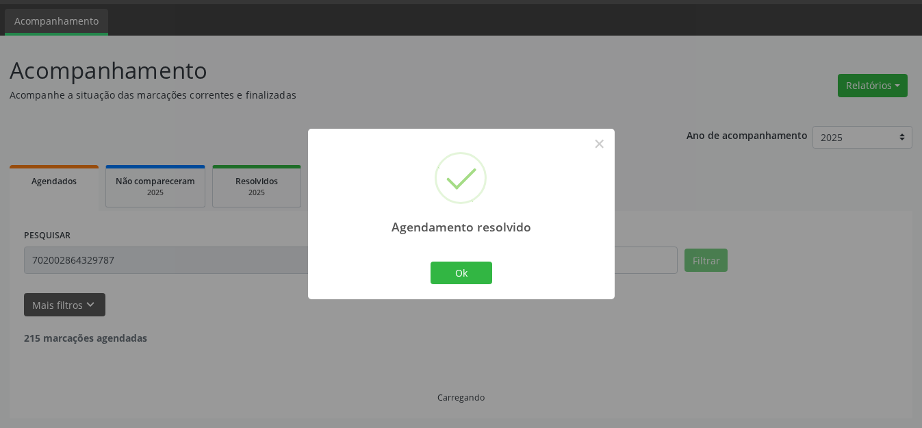
scroll to position [0, 0]
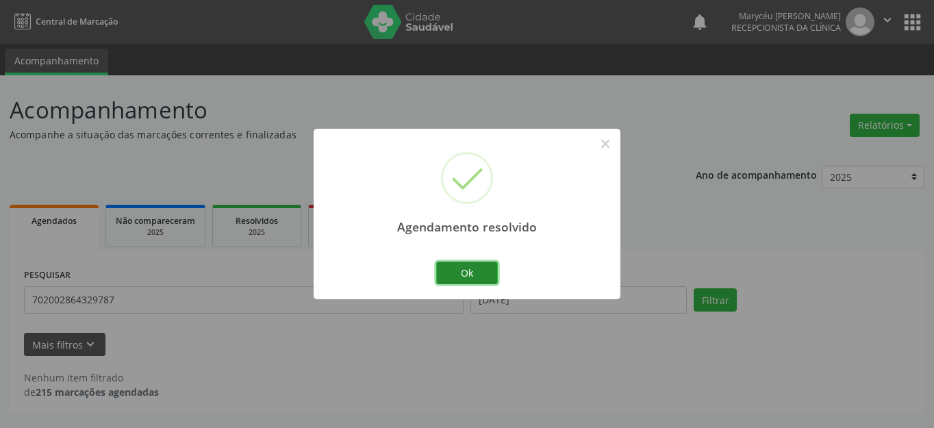
click at [461, 270] on button "Ok" at bounding box center [467, 272] width 62 height 23
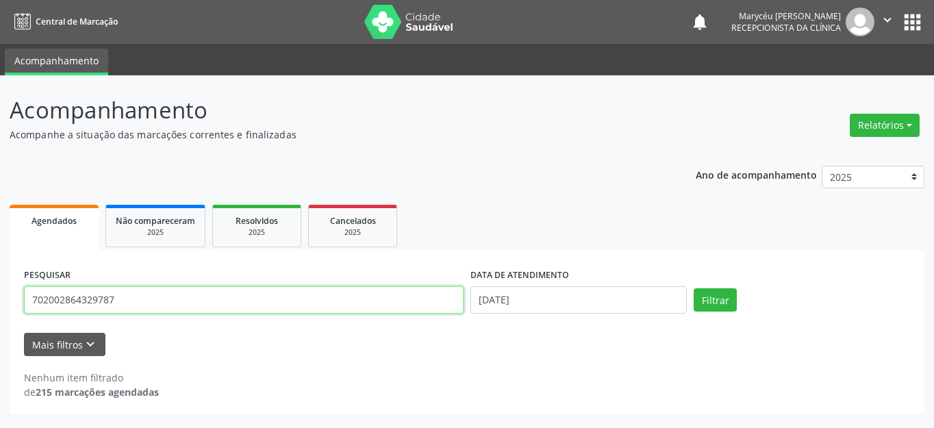
click at [333, 308] on input "702002864329787" at bounding box center [243, 299] width 439 height 27
type input "7"
type input "700609943154070"
click at [693, 288] on button "Filtrar" at bounding box center [714, 299] width 43 height 23
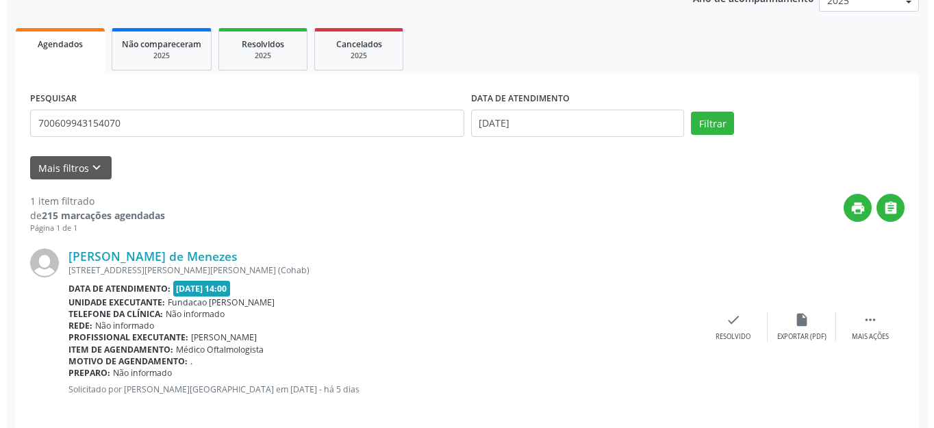
scroll to position [192, 0]
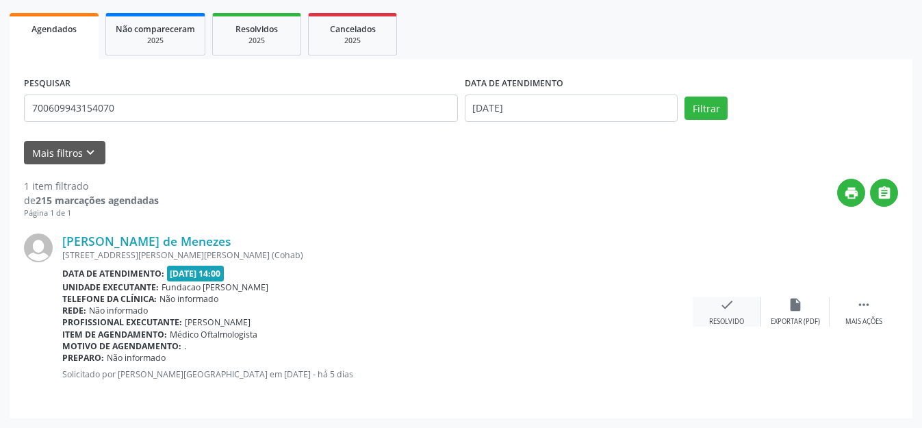
click at [728, 302] on icon "check" at bounding box center [726, 304] width 15 height 15
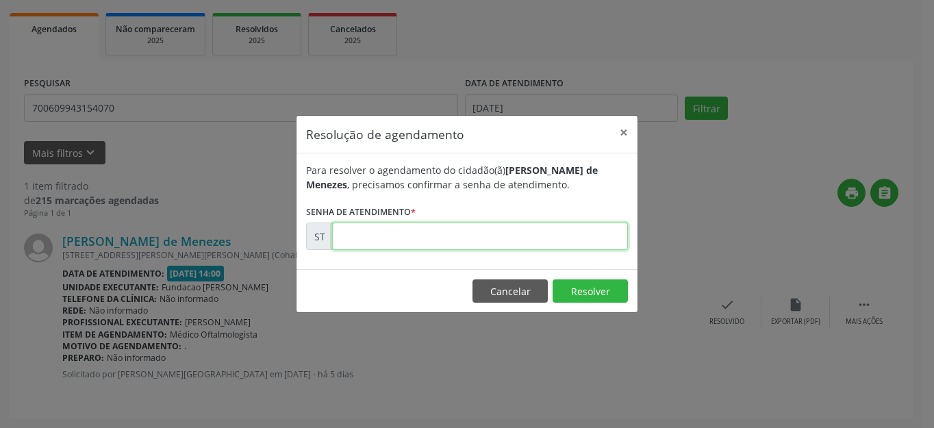
click at [490, 233] on input "text" at bounding box center [480, 235] width 296 height 27
type input "00022999"
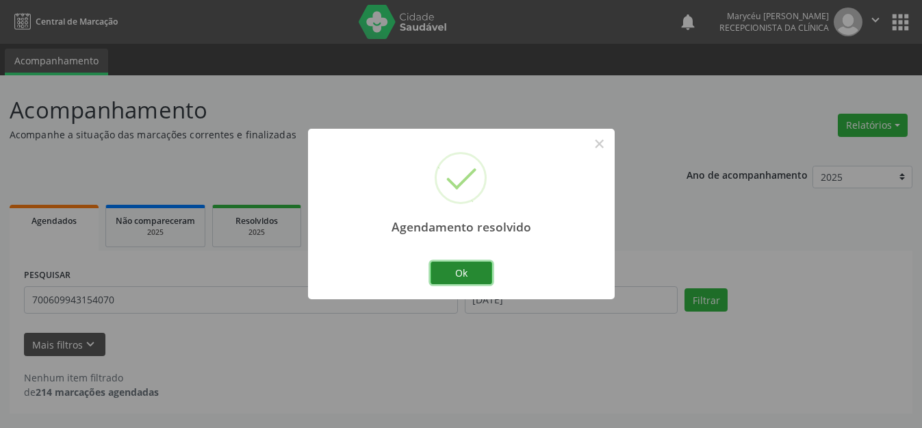
scroll to position [0, 0]
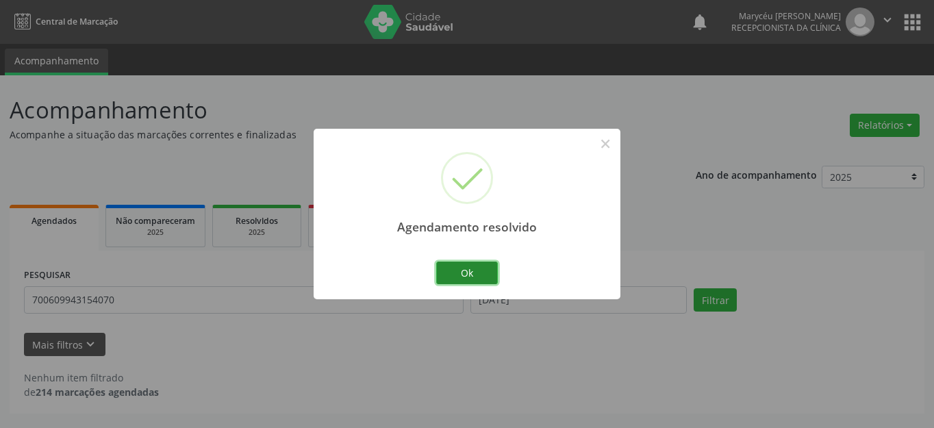
click at [474, 271] on button "Ok" at bounding box center [467, 272] width 62 height 23
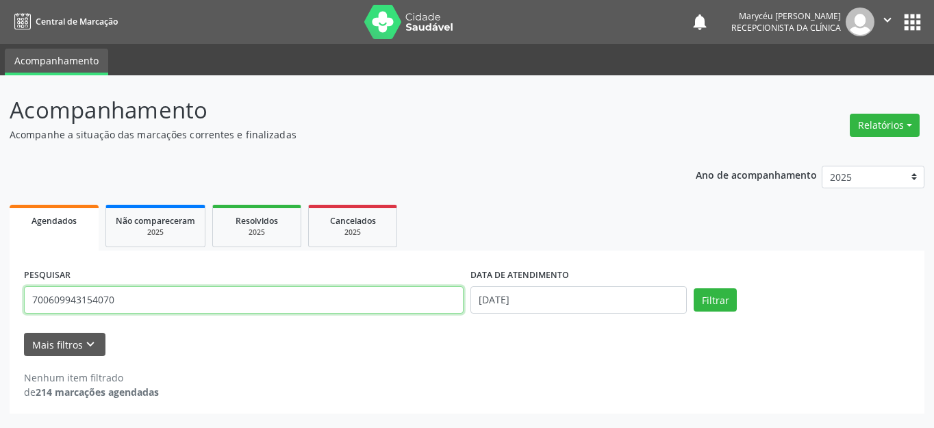
click at [220, 294] on input "700609943154070" at bounding box center [243, 299] width 439 height 27
type input "7"
type input "980016004542402"
click at [693, 288] on button "Filtrar" at bounding box center [714, 299] width 43 height 23
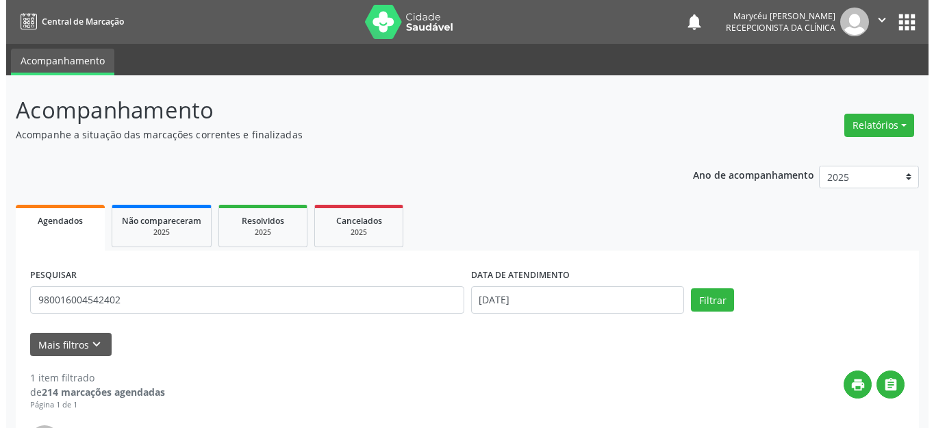
scroll to position [192, 0]
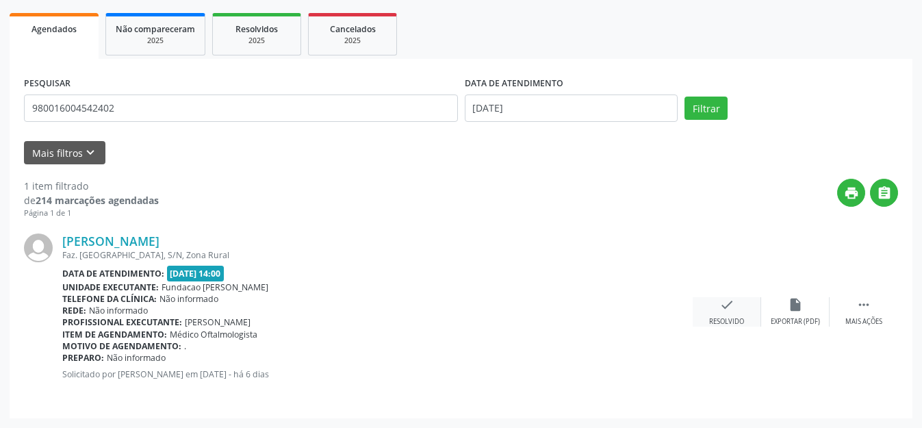
click at [726, 304] on icon "check" at bounding box center [726, 304] width 15 height 15
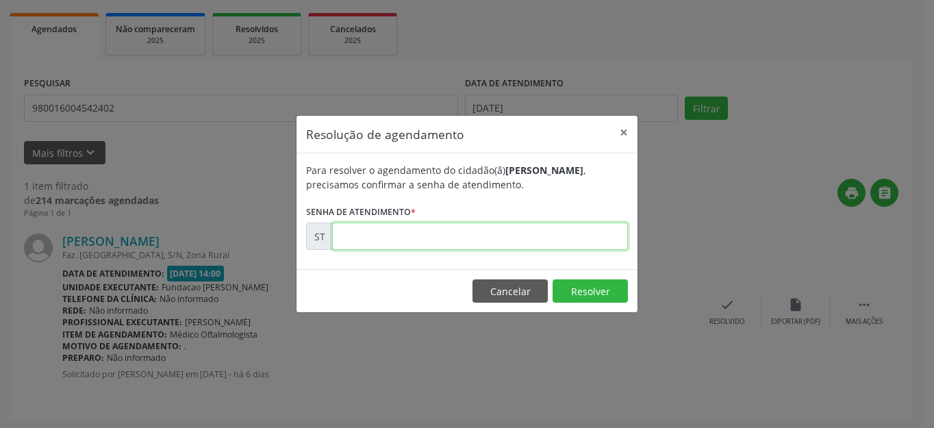
click at [459, 238] on input "text" at bounding box center [480, 235] width 296 height 27
type input "00022919"
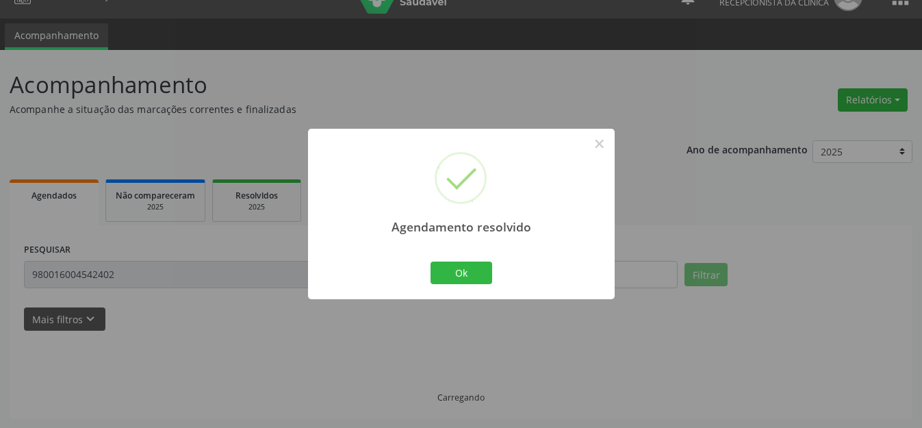
scroll to position [0, 0]
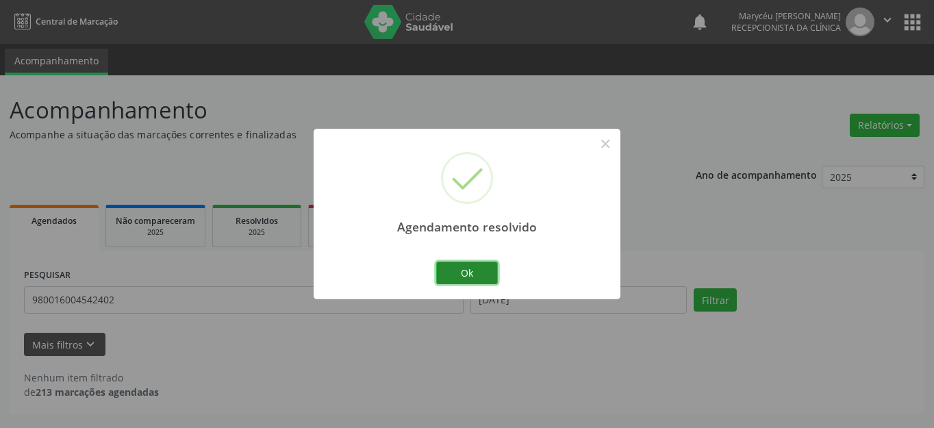
click at [474, 261] on button "Ok" at bounding box center [467, 272] width 62 height 23
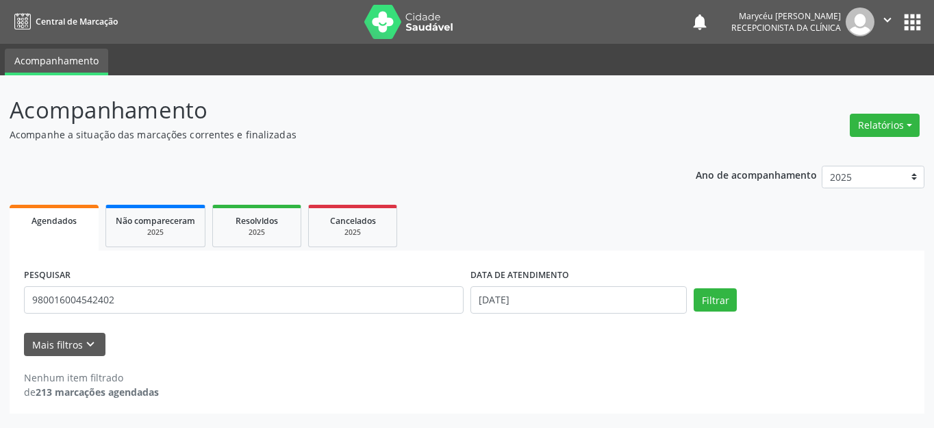
click at [415, 340] on div "Mais filtros keyboard_arrow_down" at bounding box center [467, 345] width 893 height 24
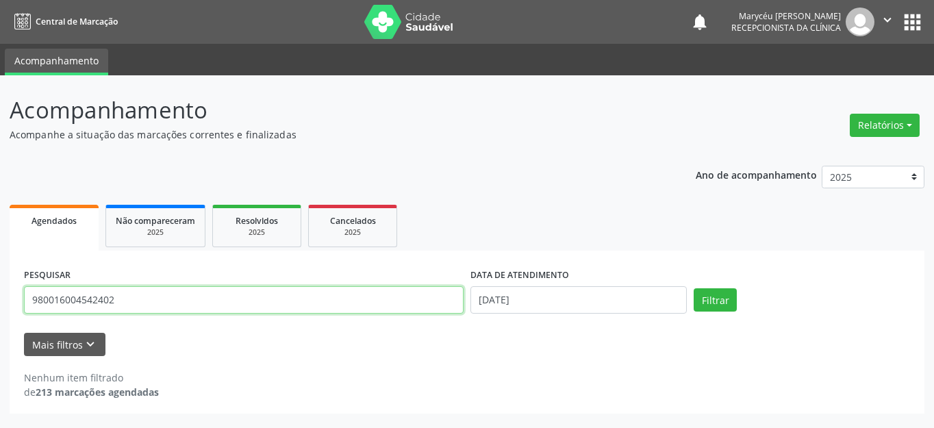
click at [335, 293] on input "980016004542402" at bounding box center [243, 299] width 439 height 27
type input "9"
type input "709208273927934"
click at [693, 288] on button "Filtrar" at bounding box center [714, 299] width 43 height 23
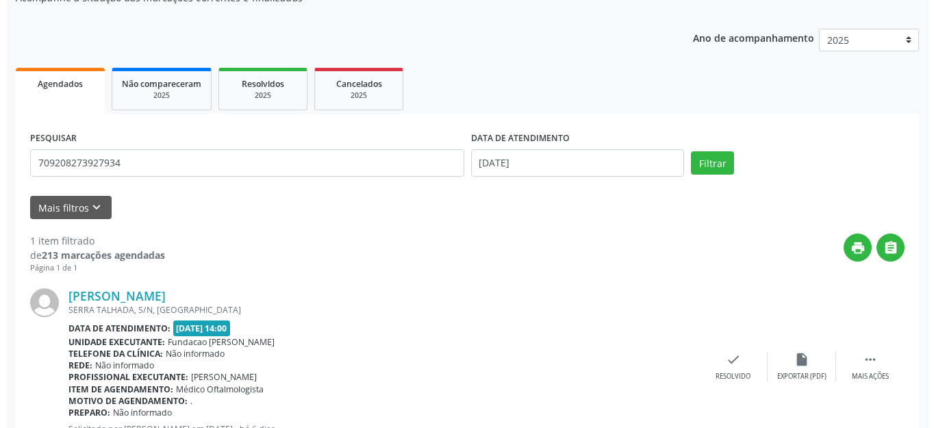
scroll to position [192, 0]
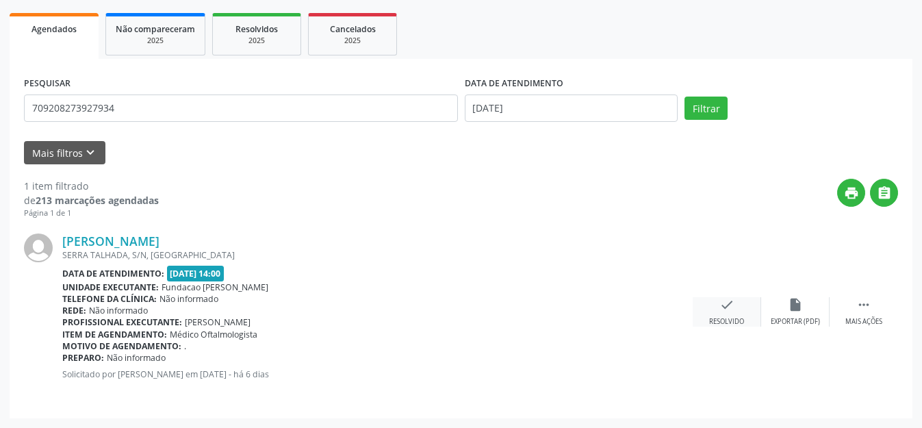
click at [723, 308] on icon "check" at bounding box center [726, 304] width 15 height 15
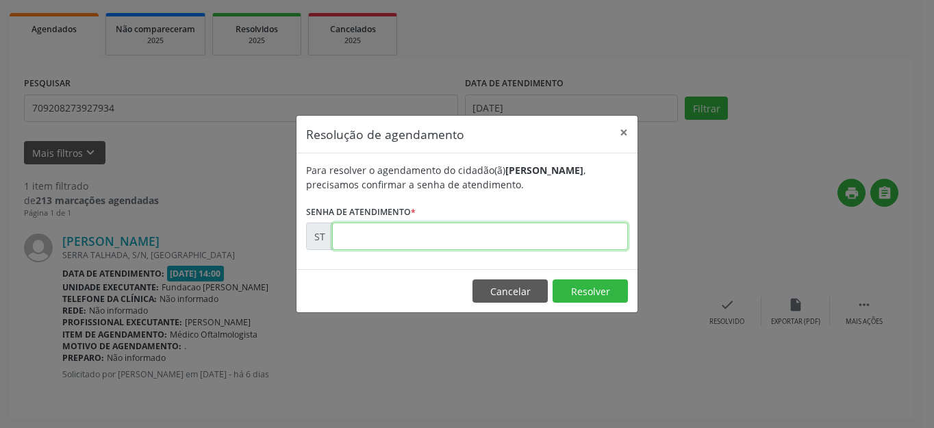
click at [459, 234] on input "text" at bounding box center [480, 235] width 296 height 27
type input "00022922"
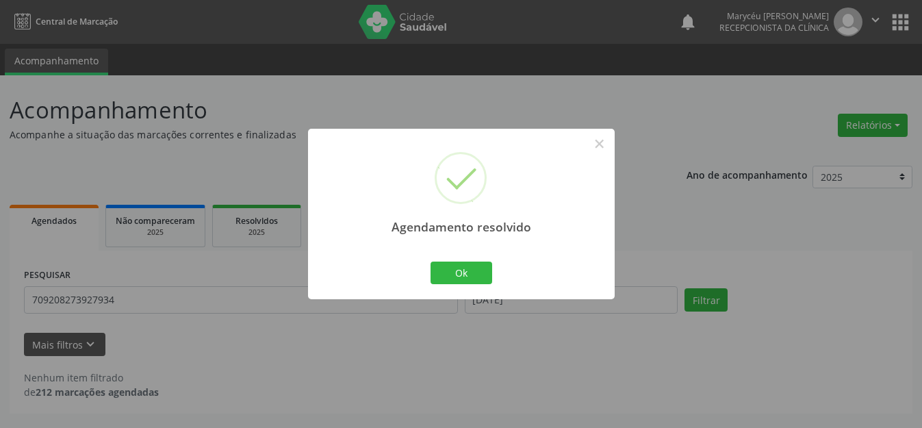
scroll to position [0, 0]
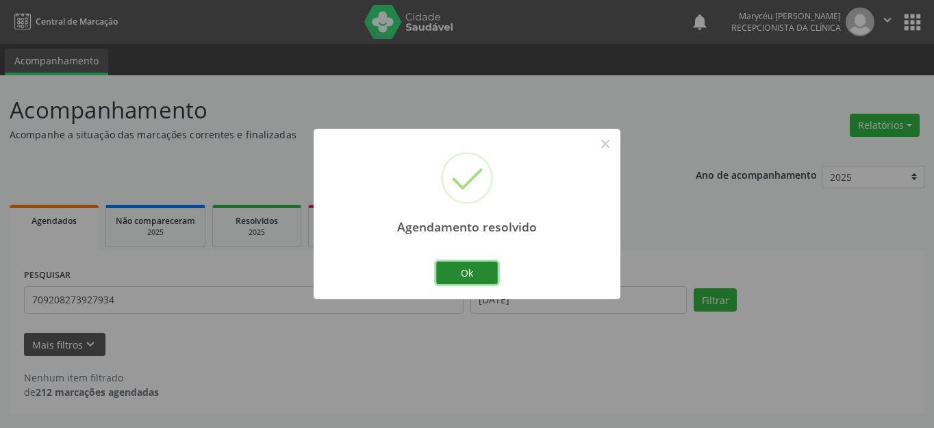
click at [466, 275] on button "Ok" at bounding box center [467, 272] width 62 height 23
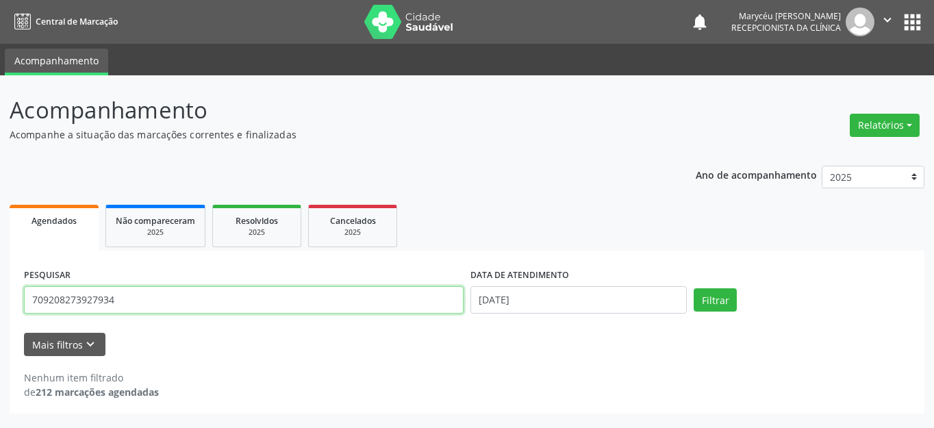
click at [305, 302] on input "709208273927934" at bounding box center [243, 299] width 439 height 27
type input "7"
type input "702401053718621"
click at [693, 288] on button "Filtrar" at bounding box center [714, 299] width 43 height 23
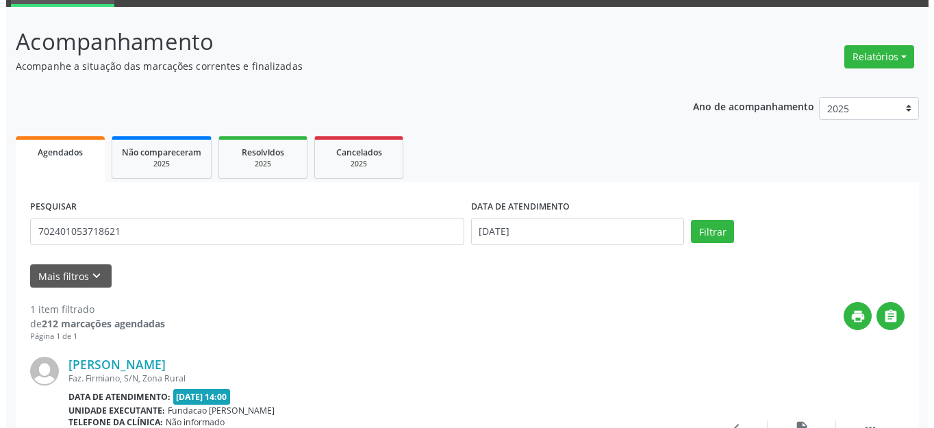
scroll to position [192, 0]
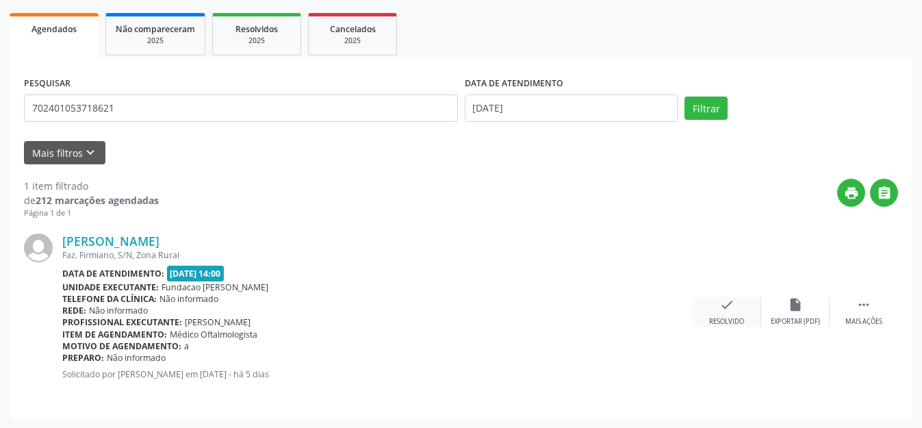
click at [716, 316] on div "check Resolvido" at bounding box center [727, 311] width 68 height 29
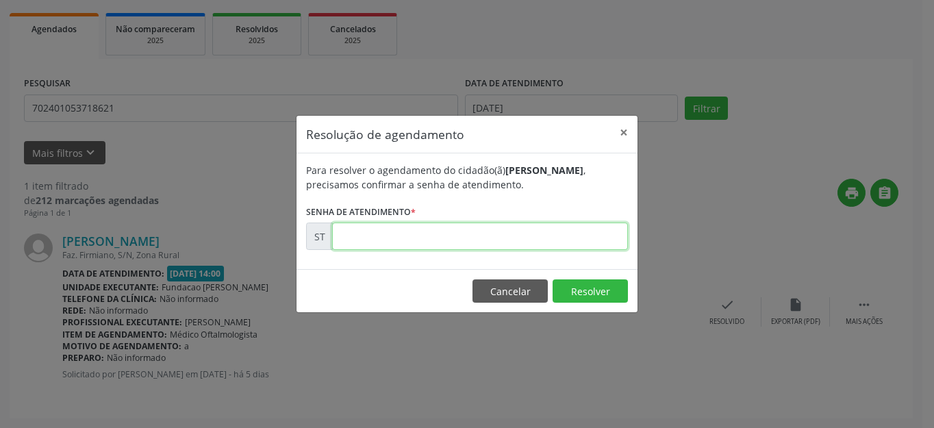
click at [463, 235] on input "text" at bounding box center [480, 235] width 296 height 27
type input "00022935"
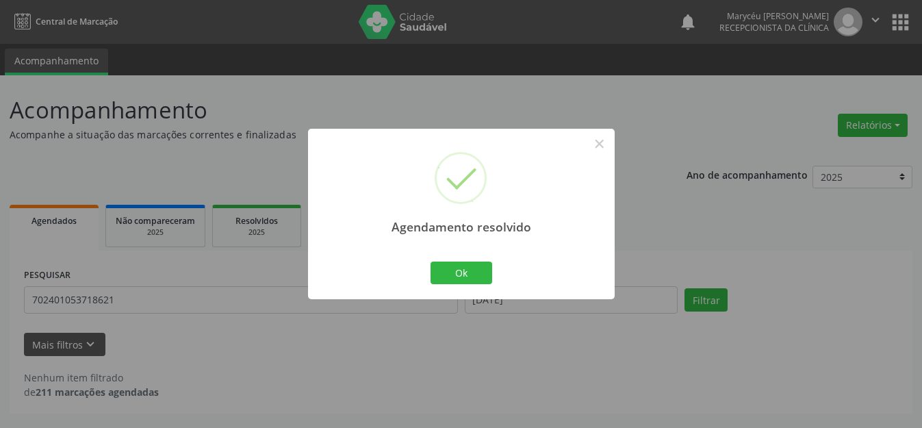
scroll to position [0, 0]
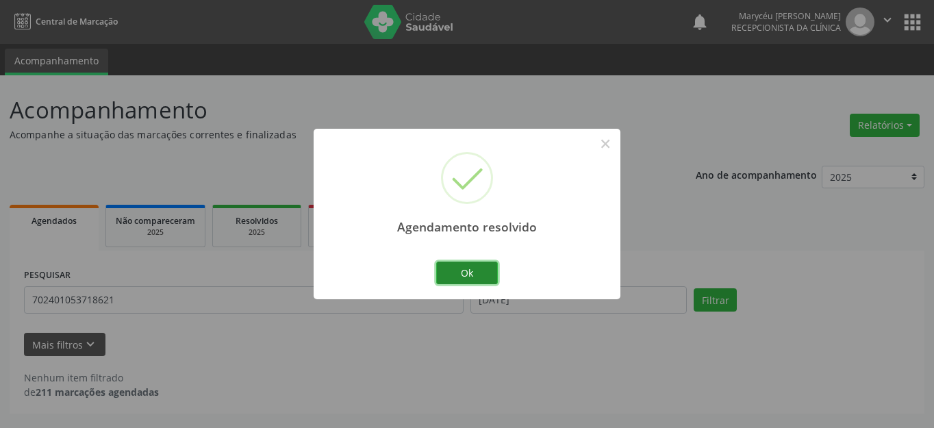
click at [463, 278] on button "Ok" at bounding box center [467, 272] width 62 height 23
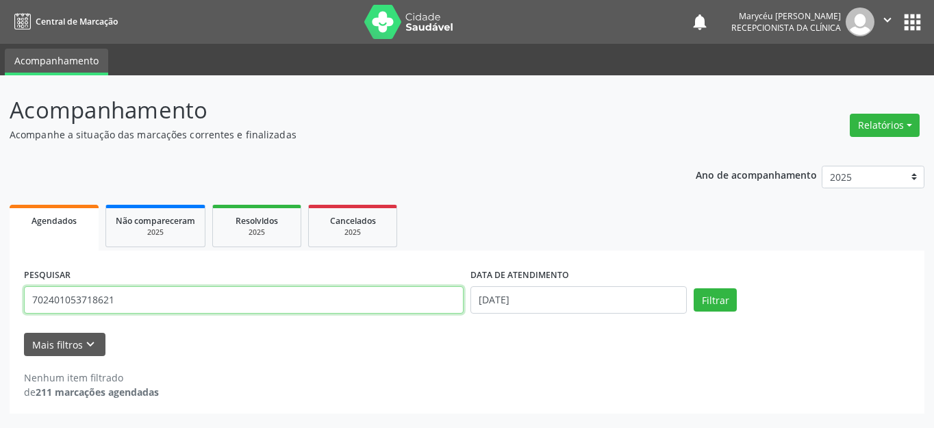
click at [284, 311] on input "702401053718621" at bounding box center [243, 299] width 439 height 27
type input "7"
type input "704108104395579"
click at [693, 288] on button "Filtrar" at bounding box center [714, 299] width 43 height 23
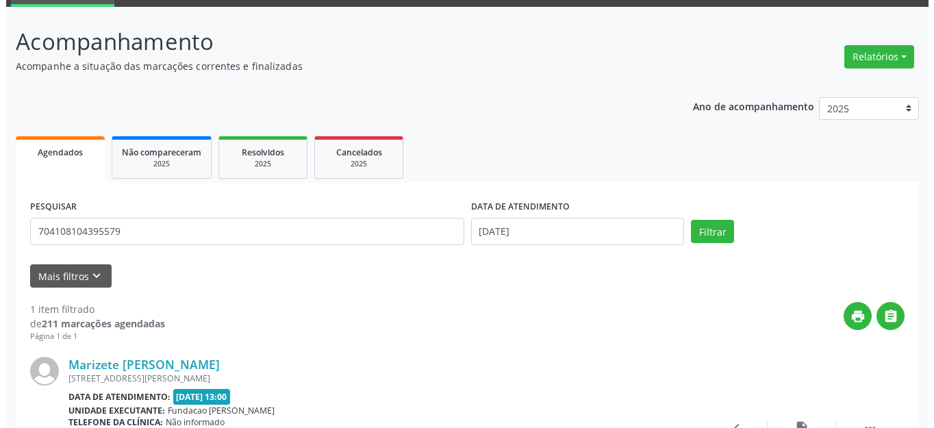
scroll to position [192, 0]
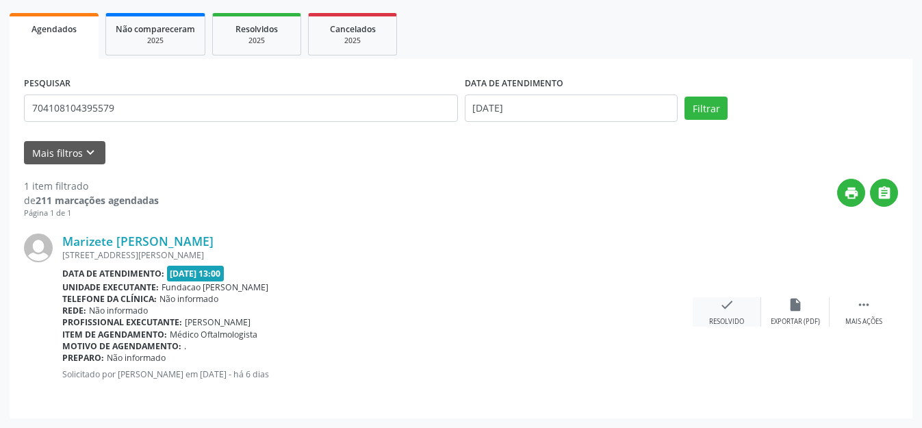
click at [724, 309] on icon "check" at bounding box center [726, 304] width 15 height 15
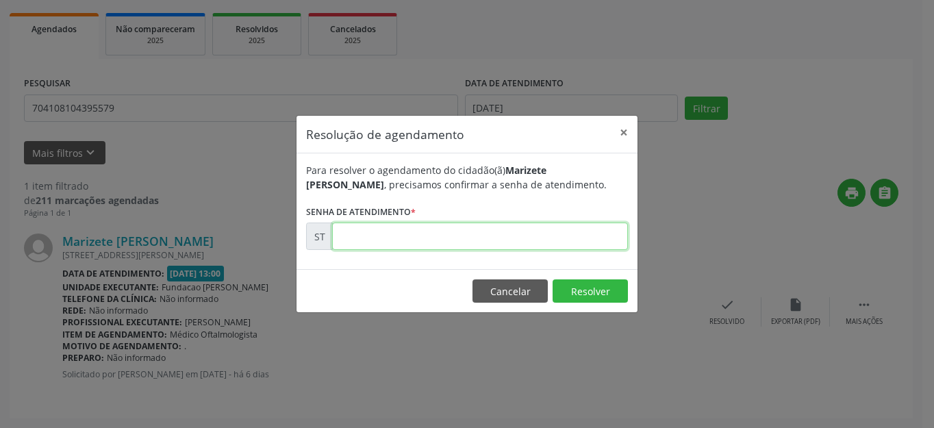
click at [483, 233] on input "text" at bounding box center [480, 235] width 296 height 27
type input "00022910"
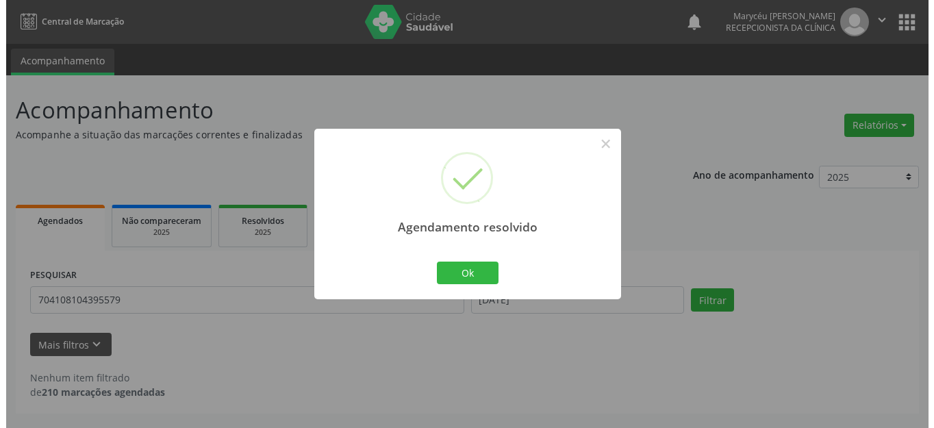
scroll to position [0, 0]
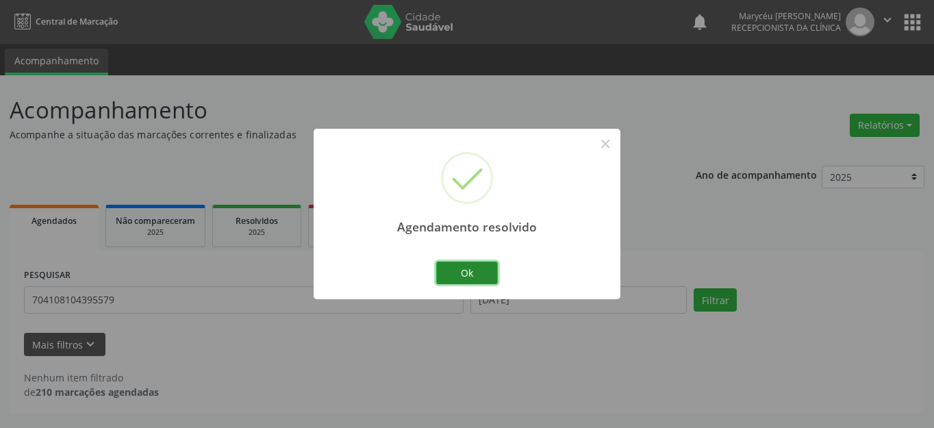
click at [460, 269] on button "Ok" at bounding box center [467, 272] width 62 height 23
